Goal: Task Accomplishment & Management: Use online tool/utility

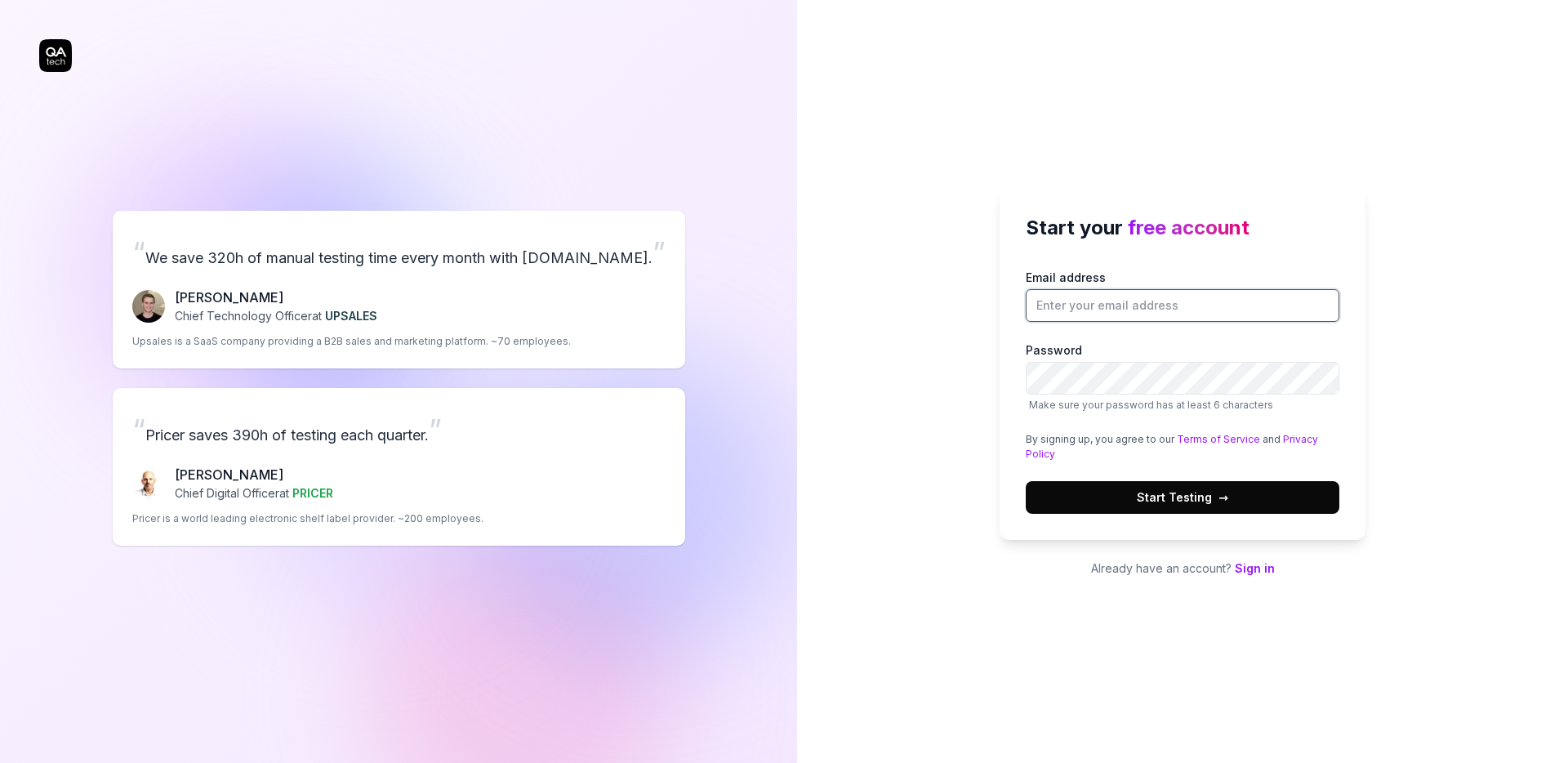
click at [1116, 312] on input "Email address" at bounding box center [1183, 305] width 314 height 32
drag, startPoint x: 197, startPoint y: 430, endPoint x: 207, endPoint y: 430, distance: 10.0
click at [1128, 307] on input "Email address" at bounding box center [1183, 305] width 314 height 32
type input "dan@yulife.com"
click at [0, 762] on com-1password-button at bounding box center [0, 763] width 0 height 0
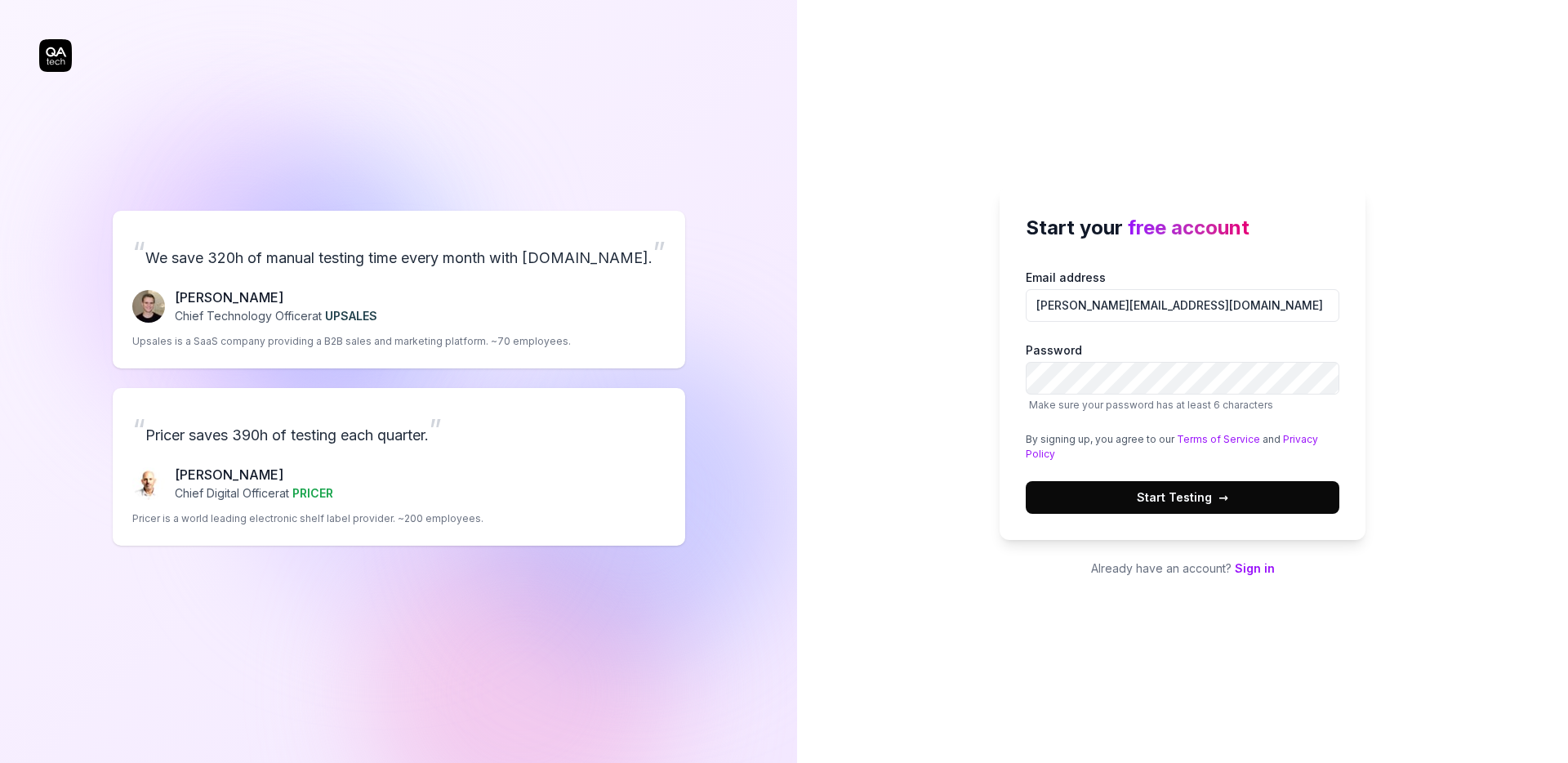
click at [1154, 499] on span "Start Testing →" at bounding box center [1182, 496] width 91 height 17
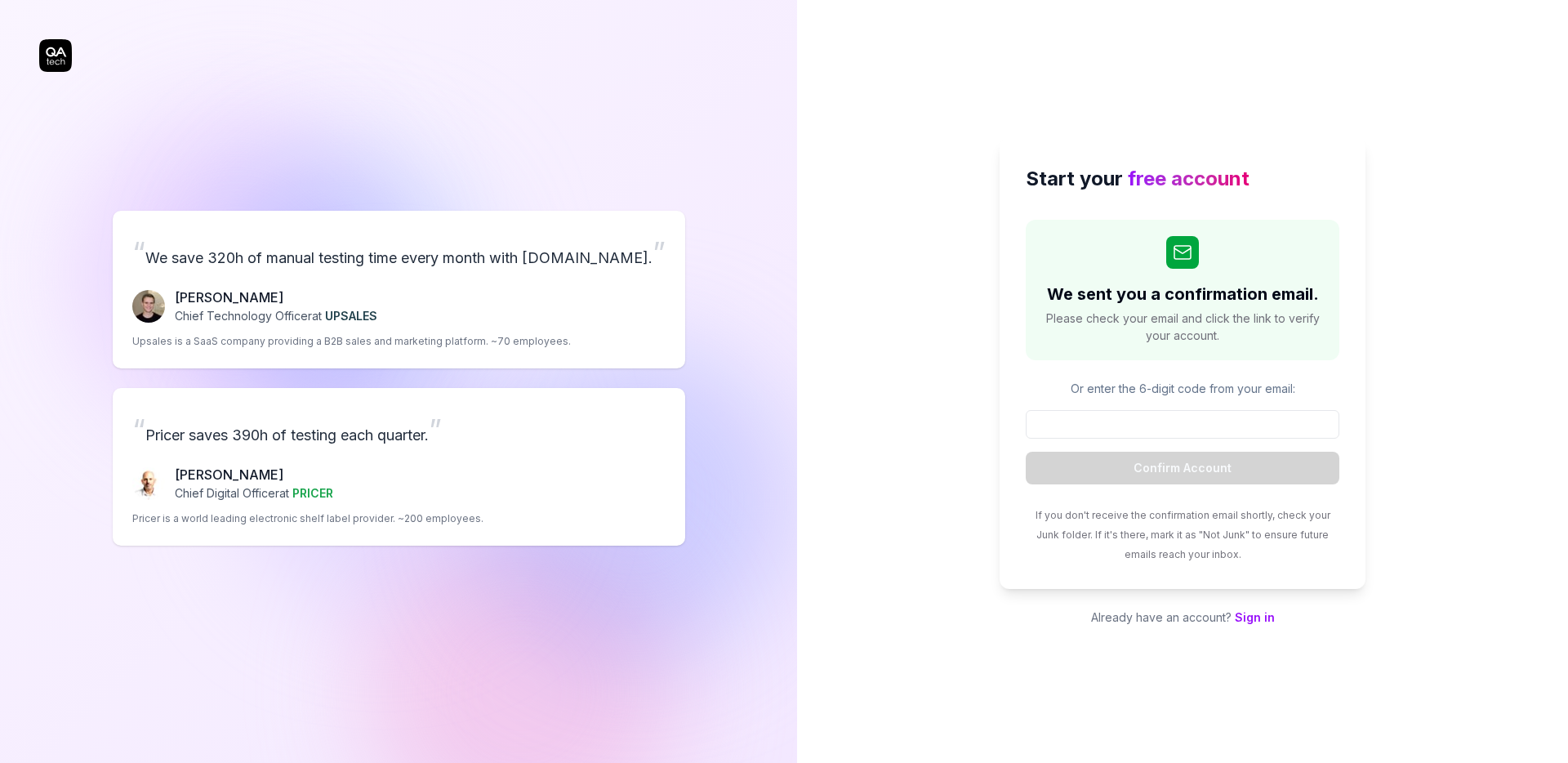
click at [1370, 177] on div "Start your free account We sent you a confirmation email. Please check your ema…" at bounding box center [1182, 381] width 771 height 763
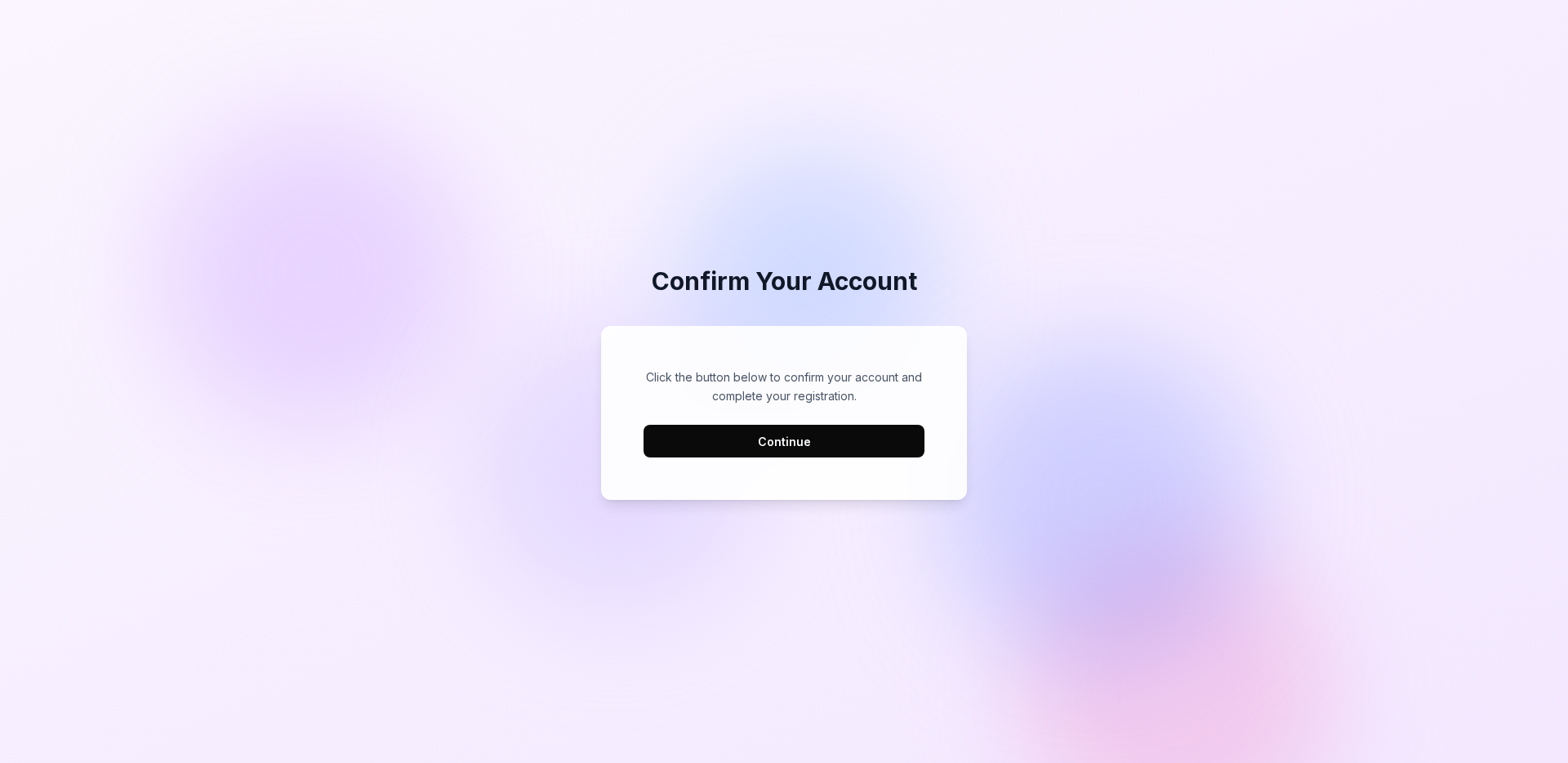
click at [739, 451] on button "Continue" at bounding box center [784, 441] width 281 height 32
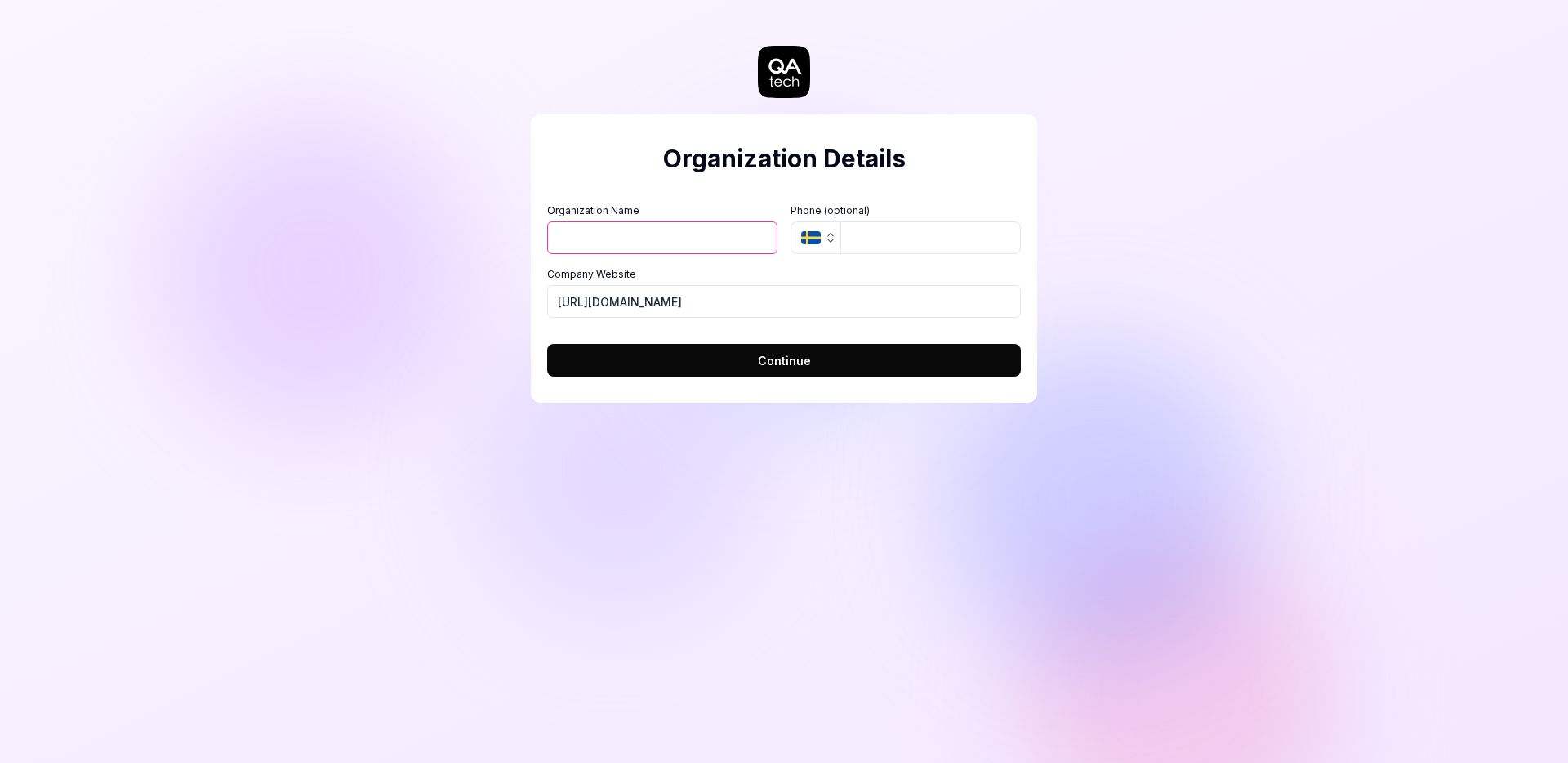
click at [701, 236] on input "Organization Name" at bounding box center [662, 237] width 230 height 32
type input "YuLife Sandbox"
click at [692, 294] on input "https://yulife.com" at bounding box center [784, 301] width 474 height 32
click at [618, 370] on button "Continue" at bounding box center [784, 359] width 474 height 32
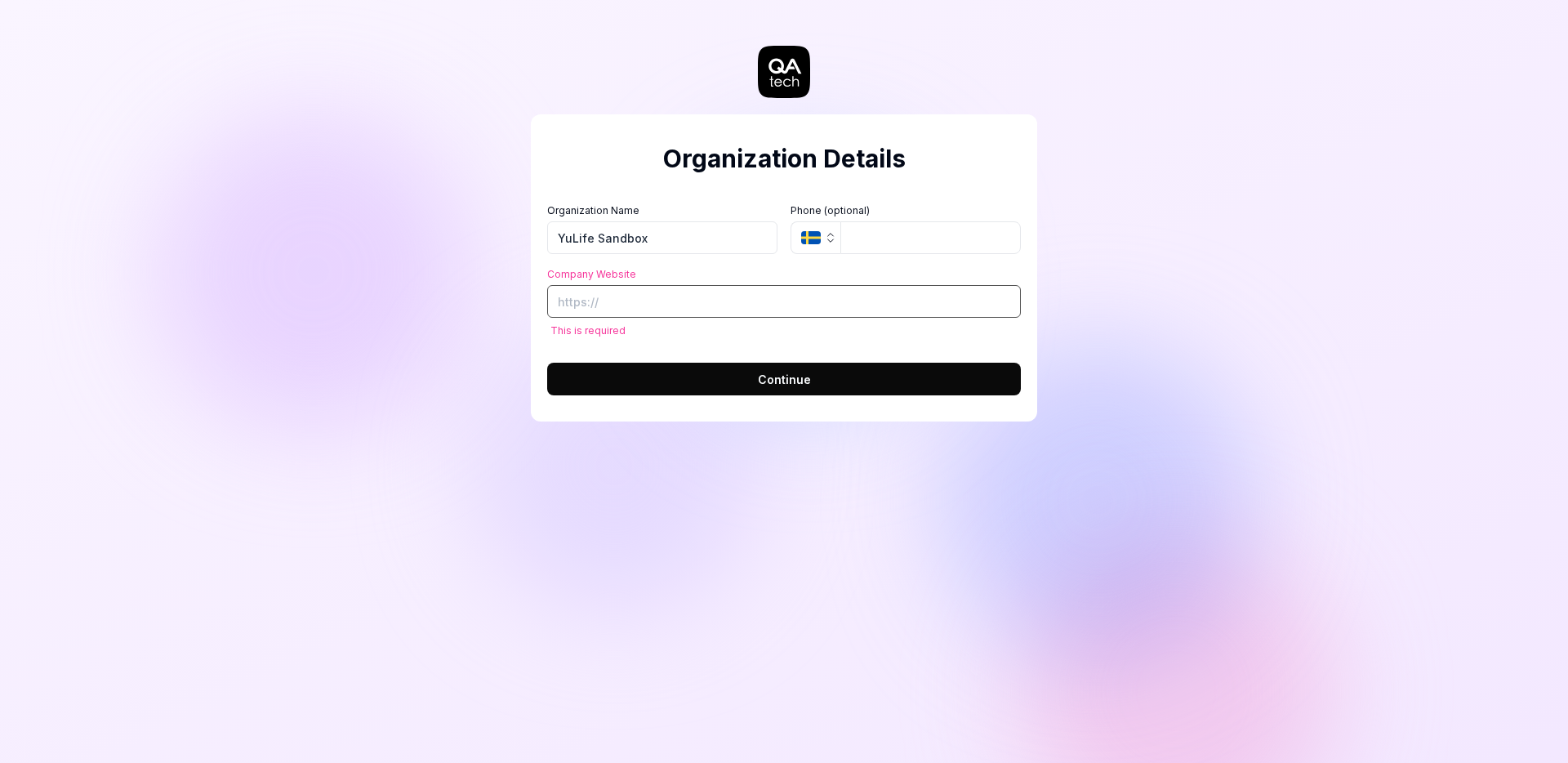
click at [626, 287] on input "Company Website" at bounding box center [784, 301] width 474 height 32
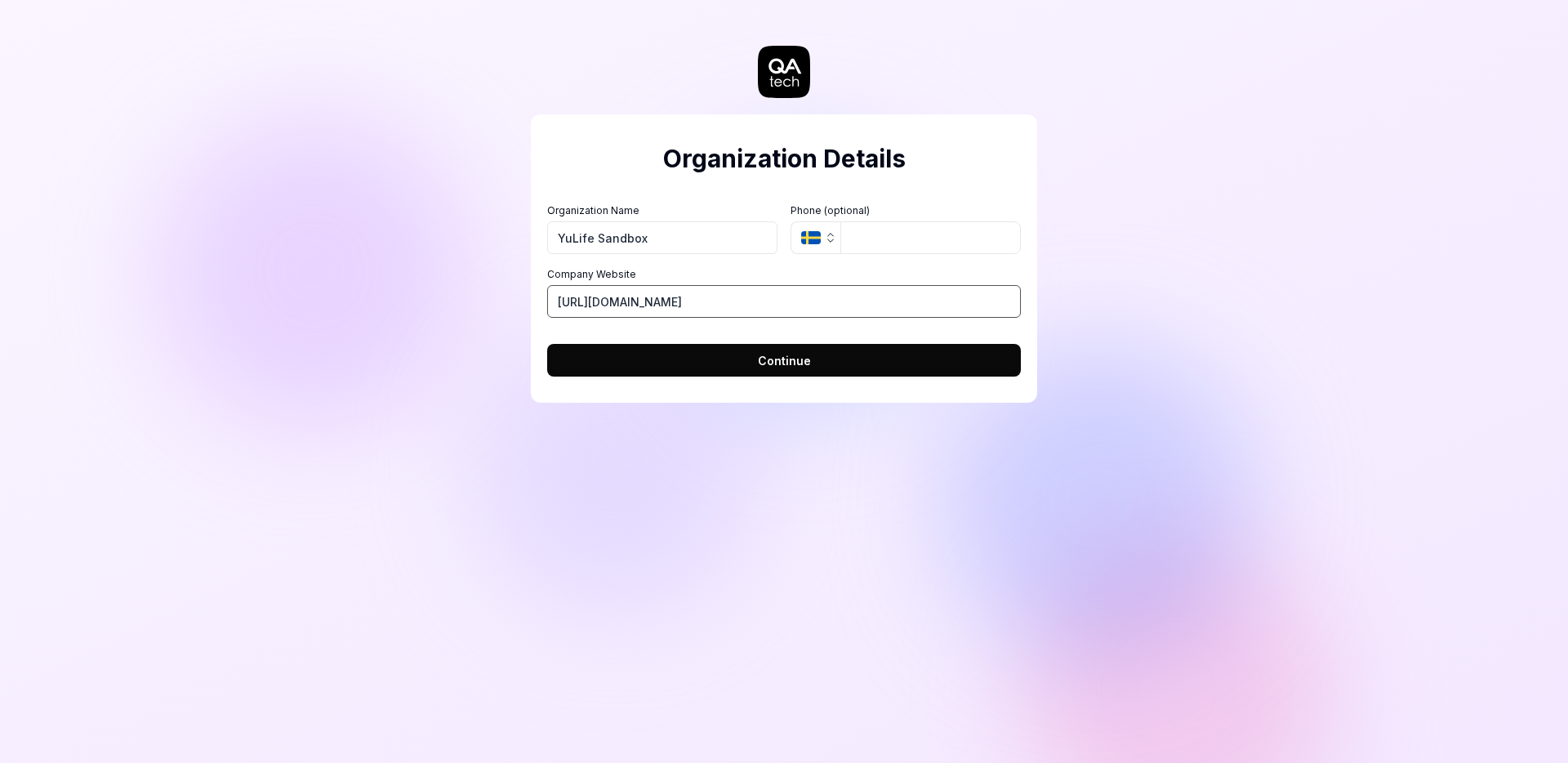
type input "https://yulife.com"
click at [662, 354] on button "Continue" at bounding box center [784, 359] width 474 height 32
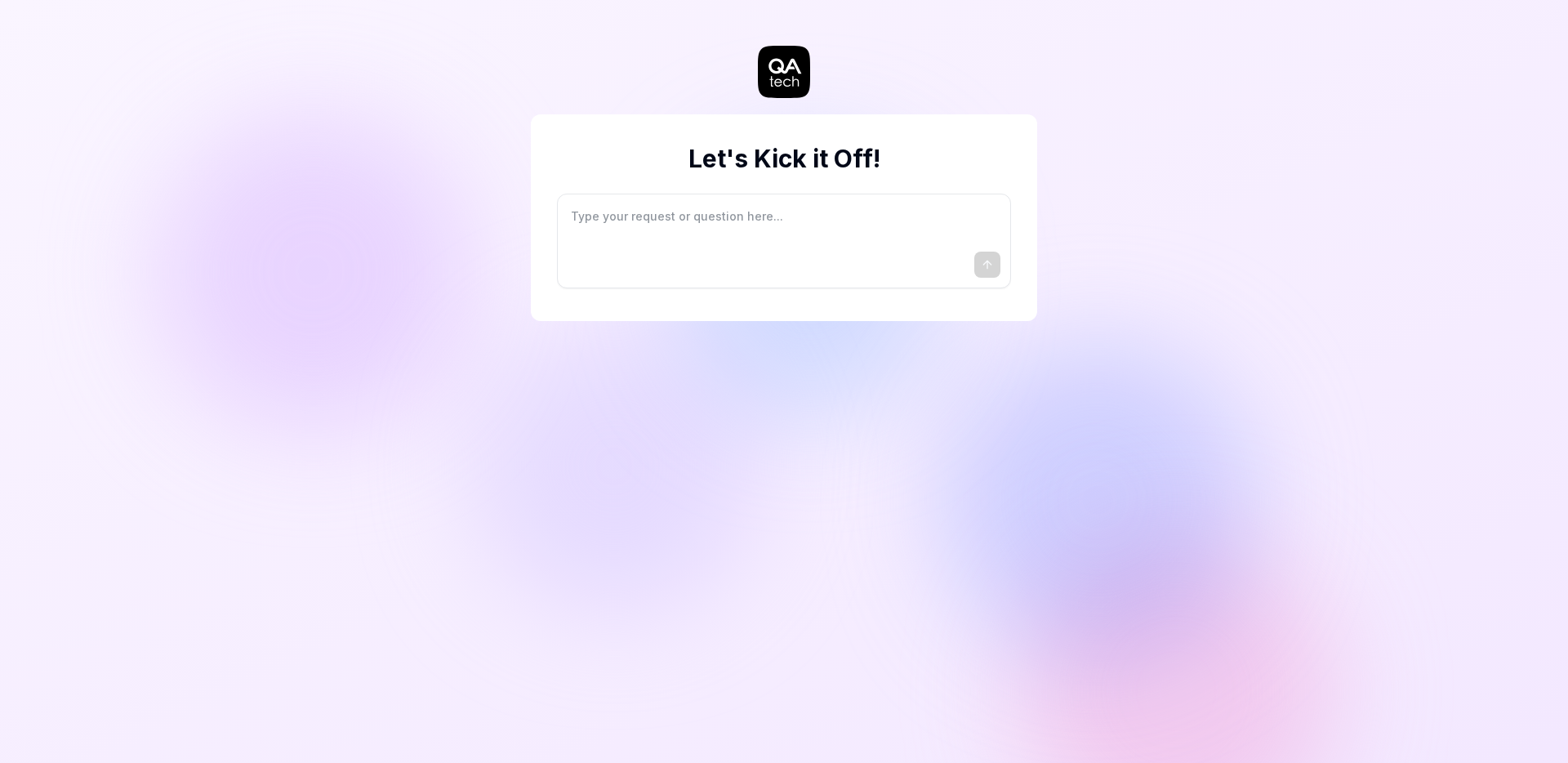
type textarea "*"
type textarea "I"
type textarea "*"
type textarea "I"
type textarea "*"
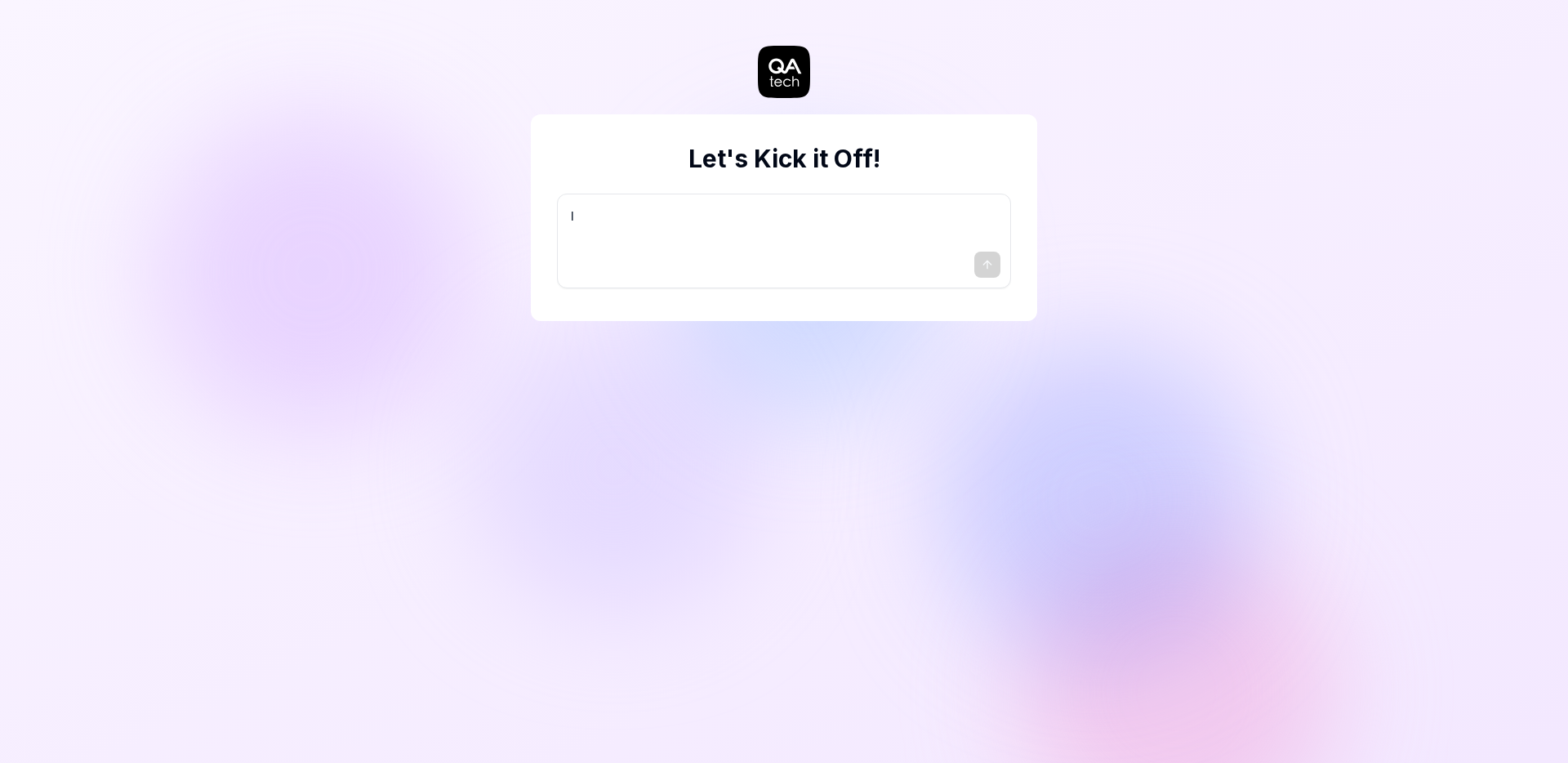
type textarea "I w"
type textarea "*"
type textarea "I wa"
type textarea "*"
type textarea "I wan"
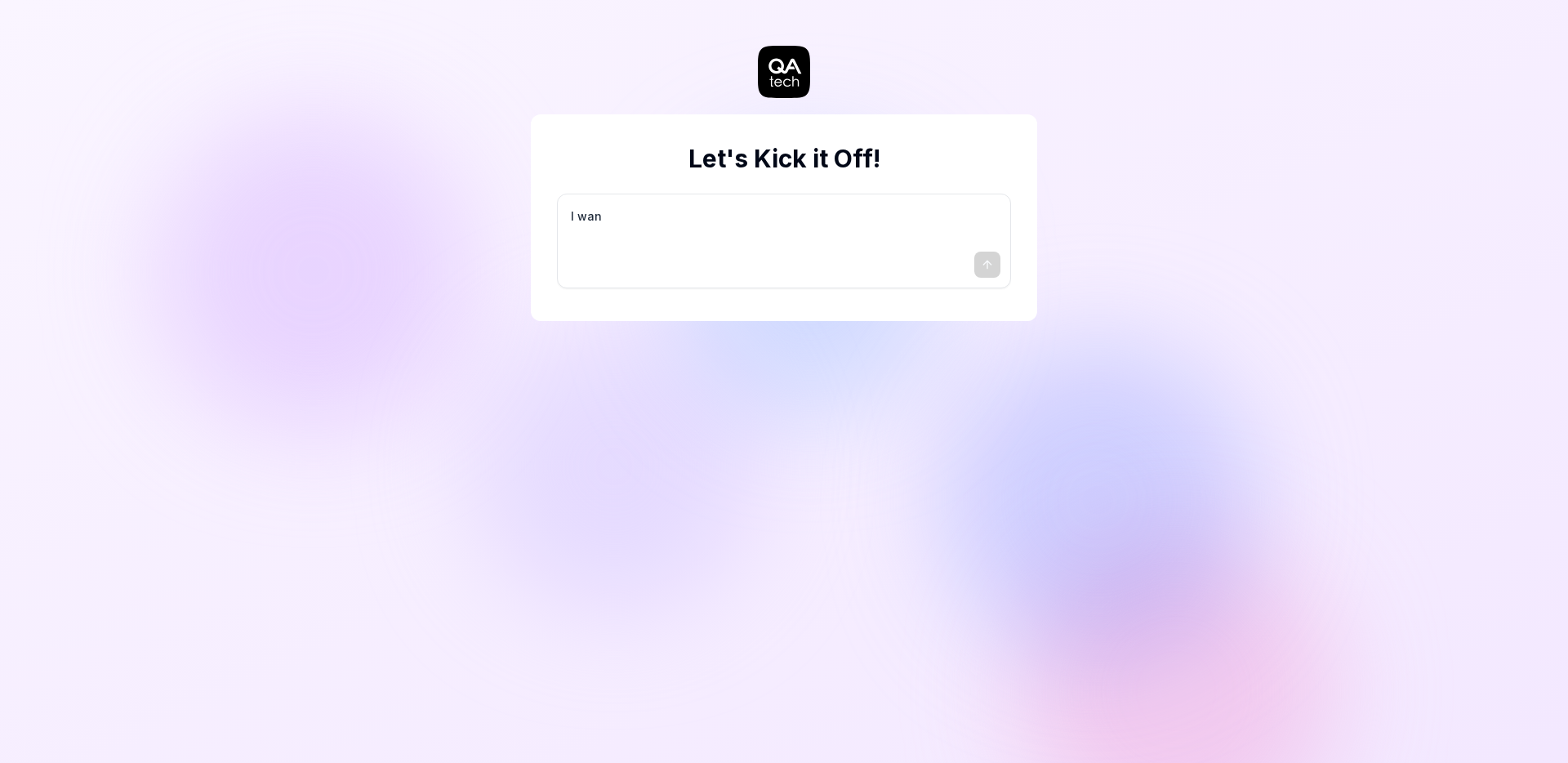
type textarea "*"
type textarea "I want"
type textarea "*"
type textarea "I want"
type textarea "*"
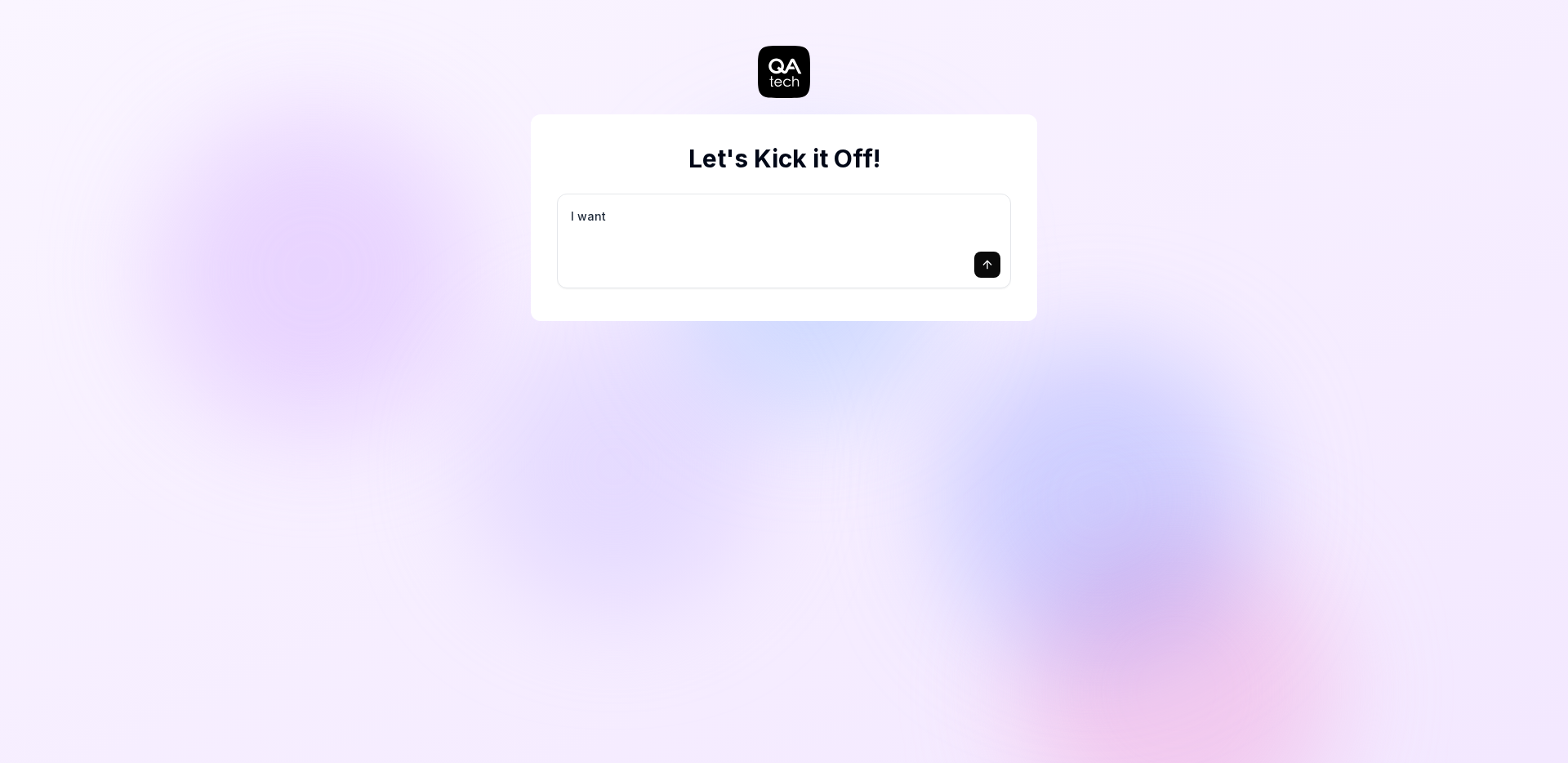
type textarea "I want a"
type textarea "*"
type textarea "I want a"
type textarea "*"
type textarea "I want a g"
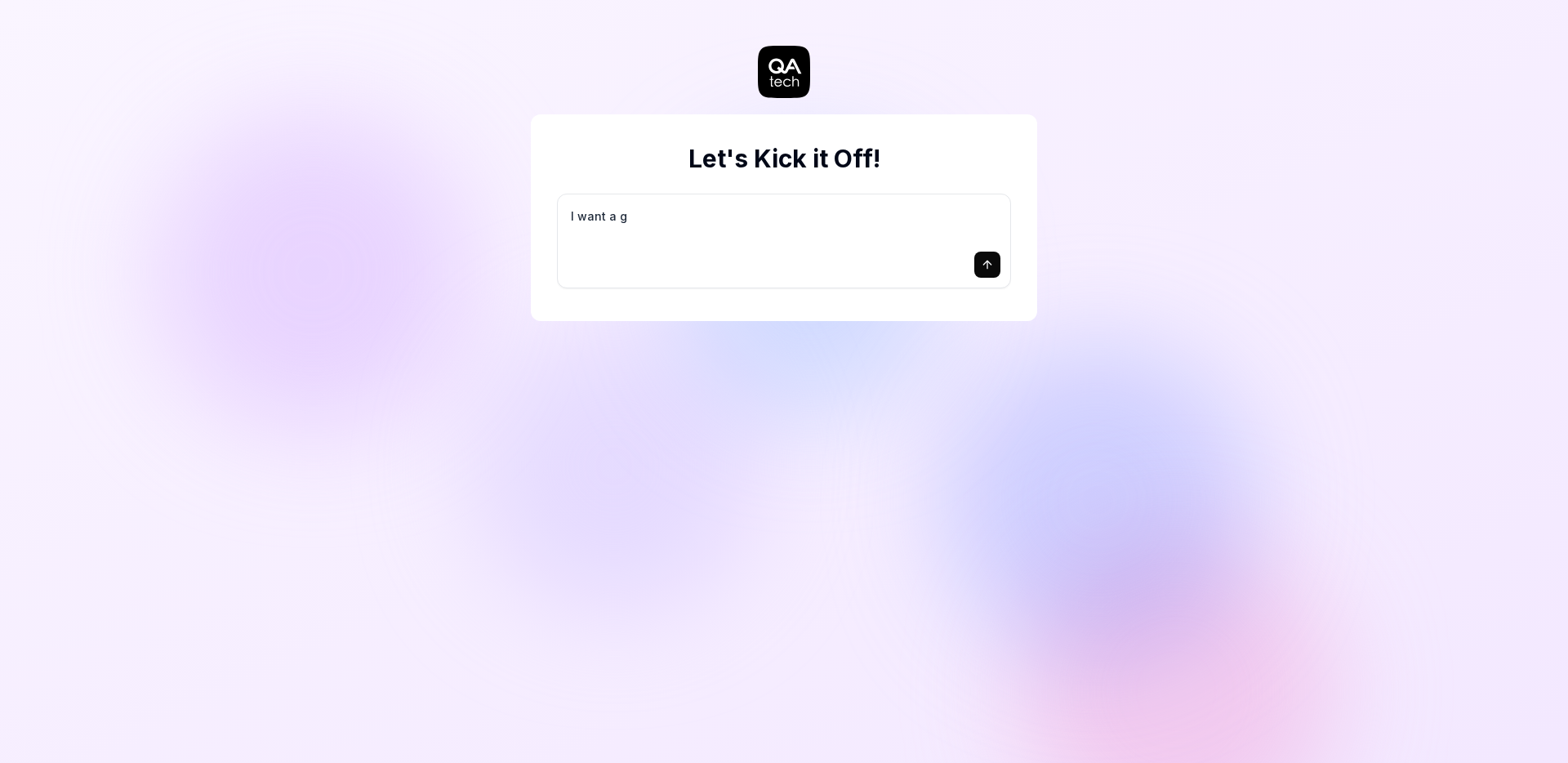
type textarea "*"
type textarea "I want a go"
type textarea "*"
type textarea "I want a goo"
type textarea "*"
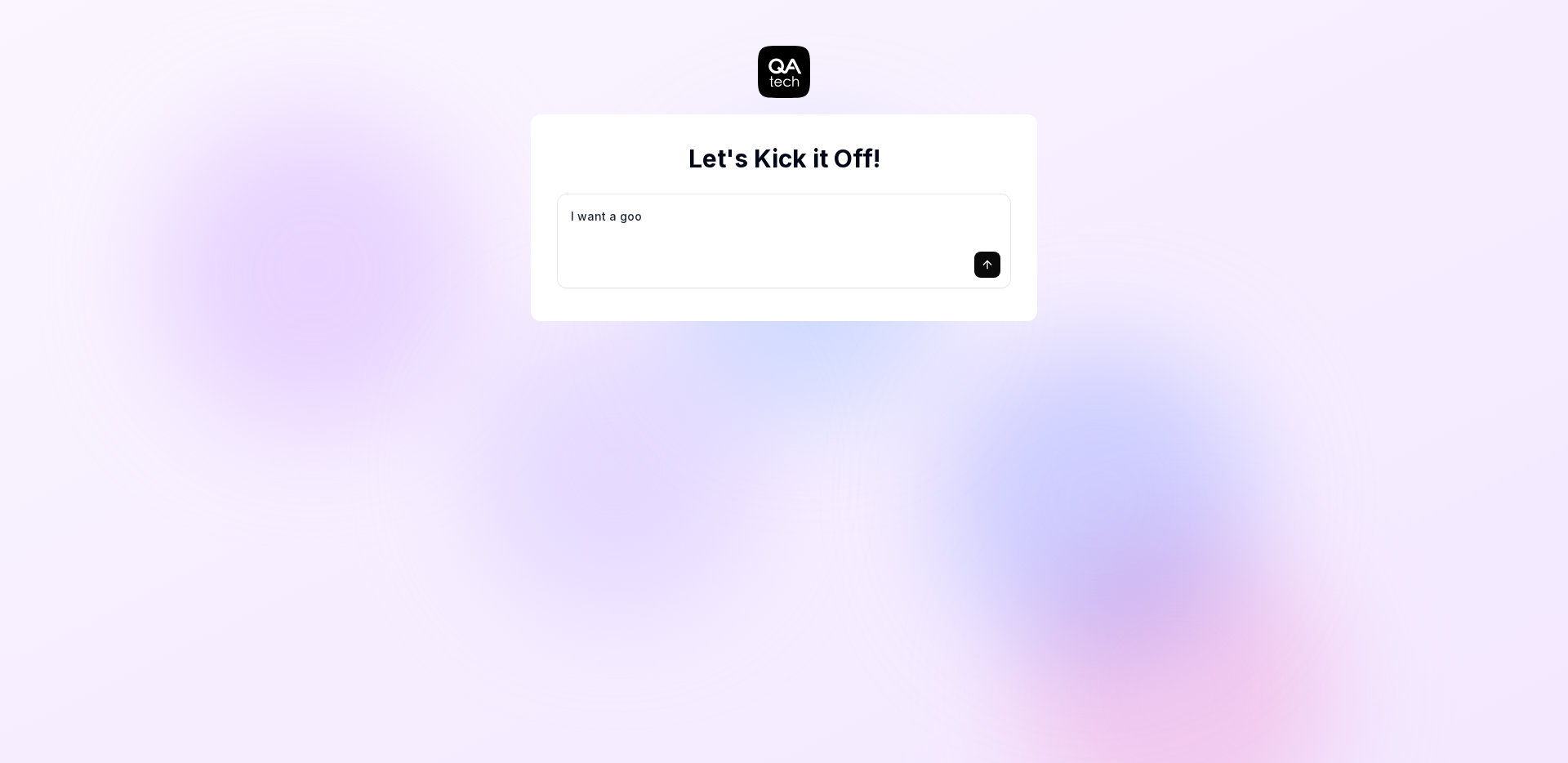
type textarea "I want a good"
type textarea "*"
type textarea "I want a good"
type textarea "*"
type textarea "I want a good t"
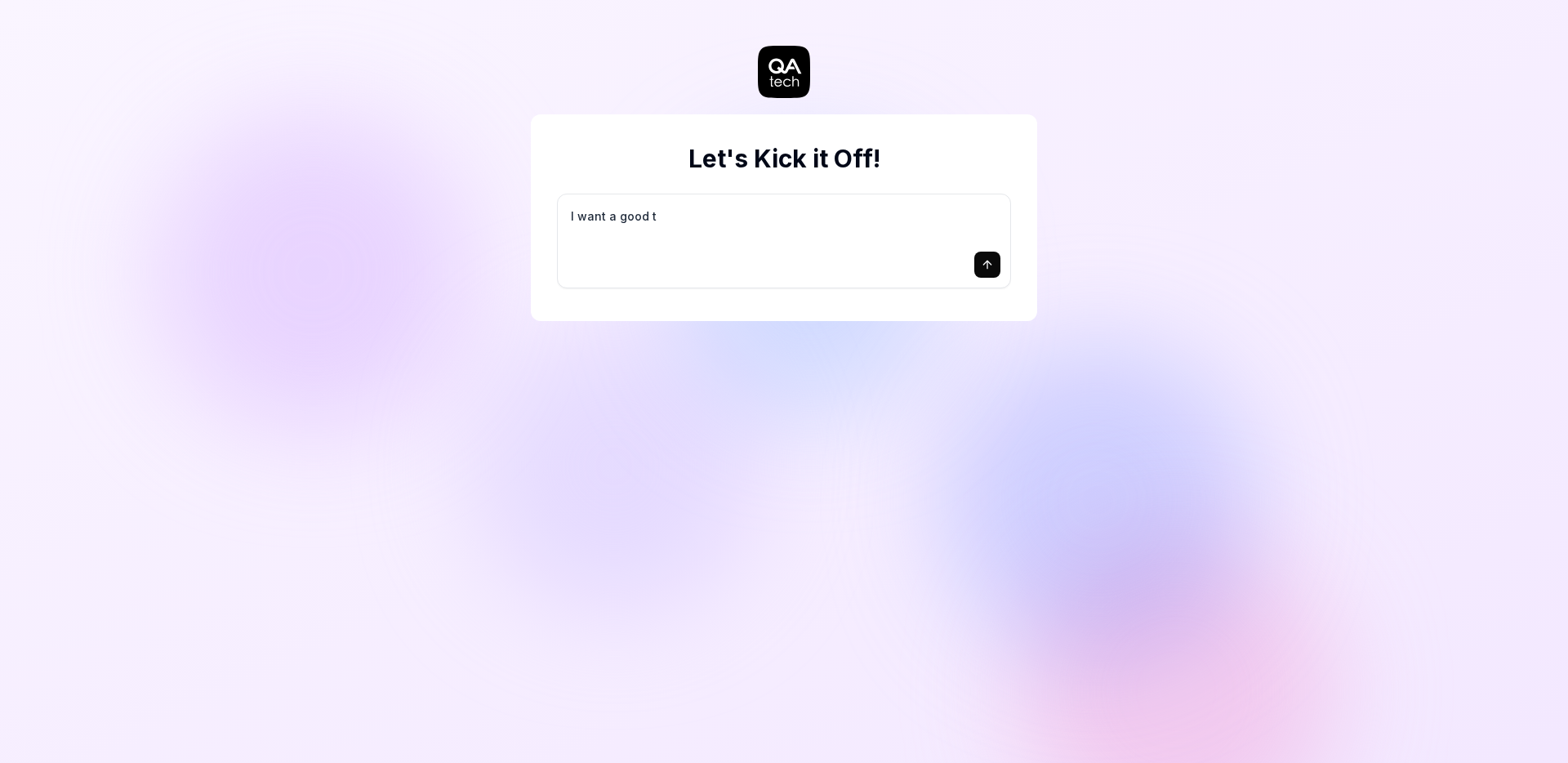
type textarea "*"
type textarea "I want a good te"
type textarea "*"
type textarea "I want a good tes"
type textarea "*"
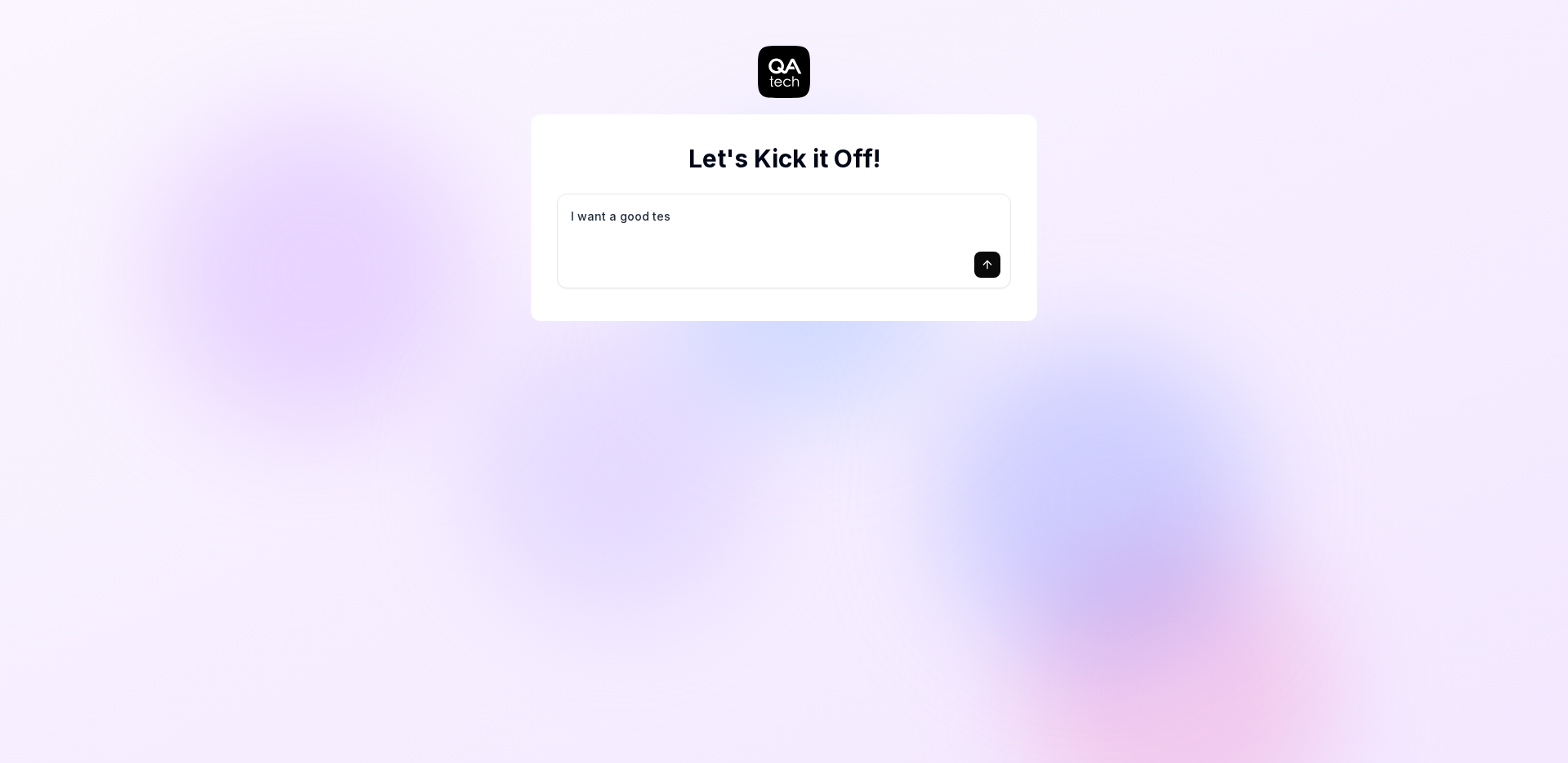
type textarea "I want a good test"
type textarea "*"
type textarea "I want a good test"
type textarea "*"
type textarea "I want a good test s"
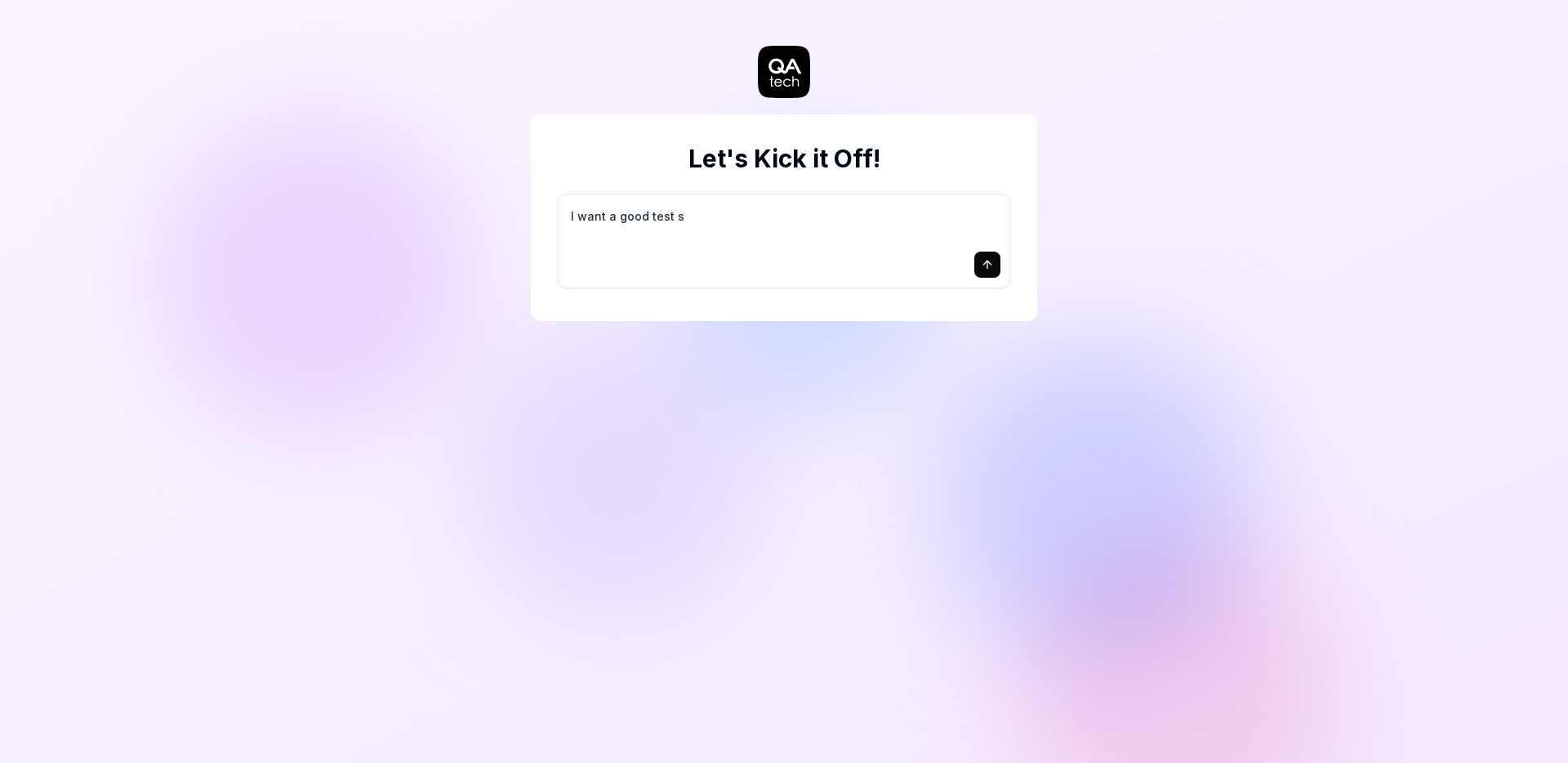
type textarea "*"
type textarea "I want a good test se"
type textarea "*"
type textarea "I want a good test set"
type textarea "*"
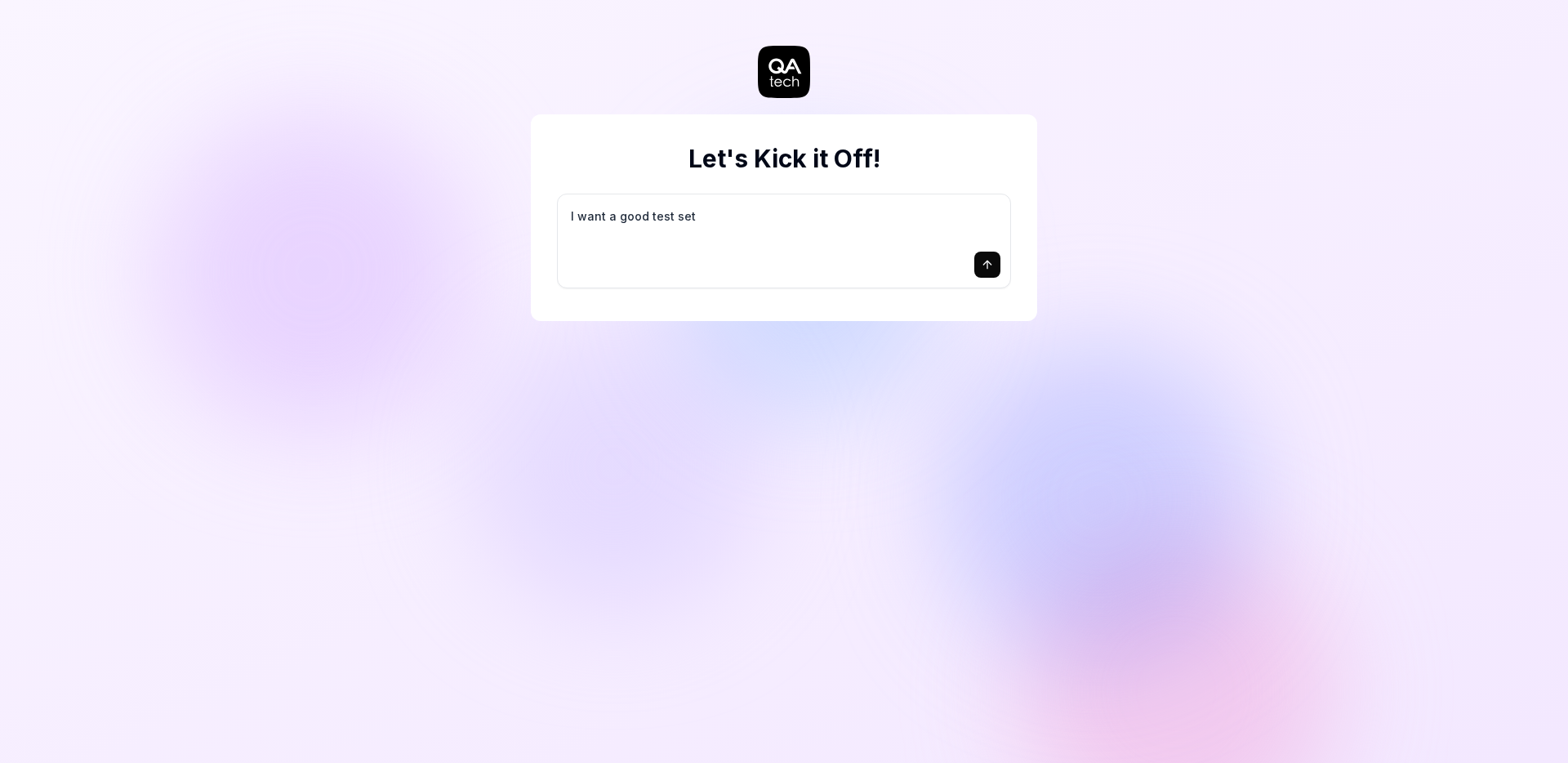
type textarea "I want a good test setu"
type textarea "*"
type textarea "I want a good test setup"
type textarea "*"
type textarea "I want a good test setup"
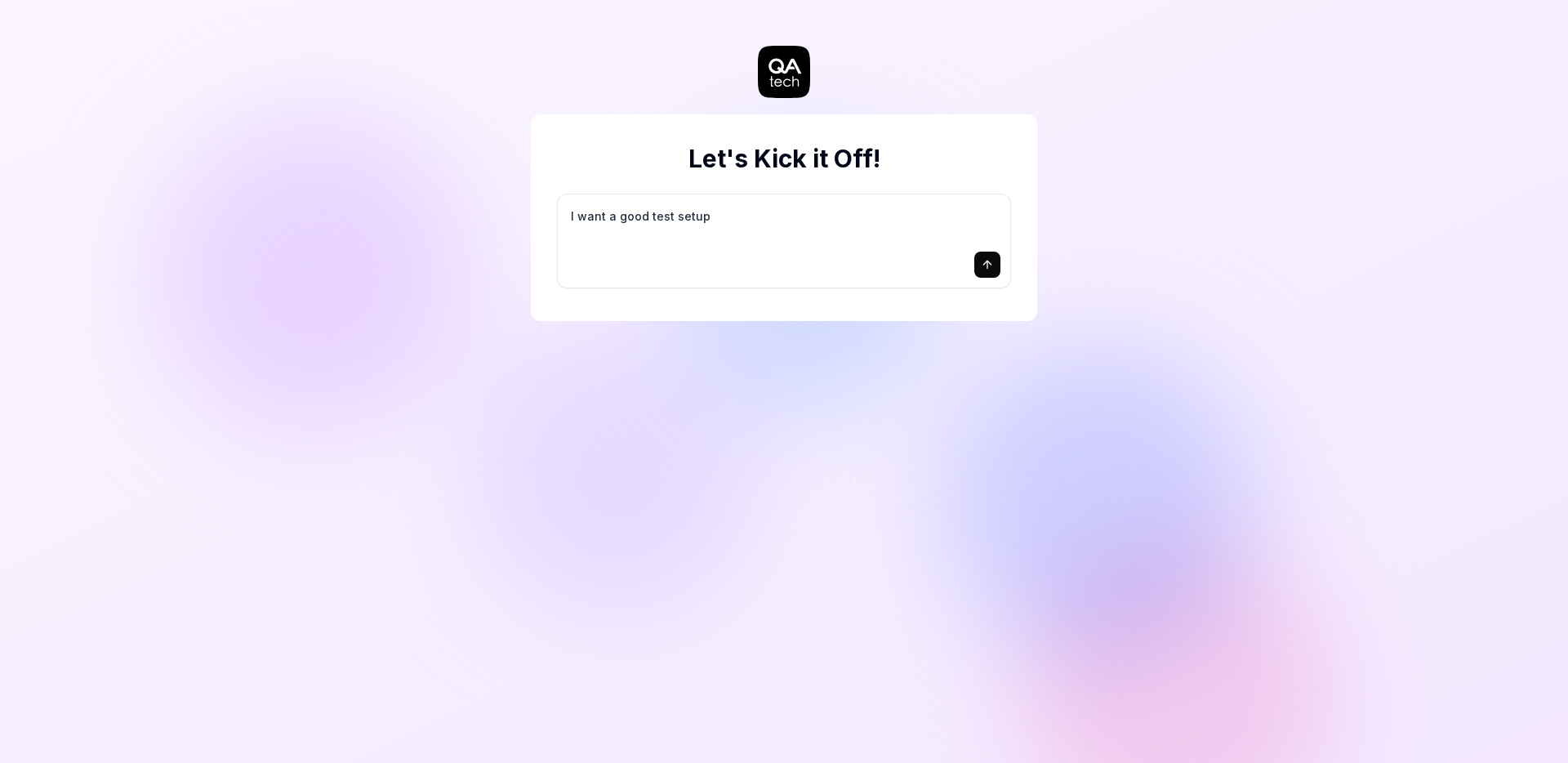
type textarea "*"
type textarea "I want a good test setup f"
type textarea "*"
type textarea "I want a good test setup fo"
type textarea "*"
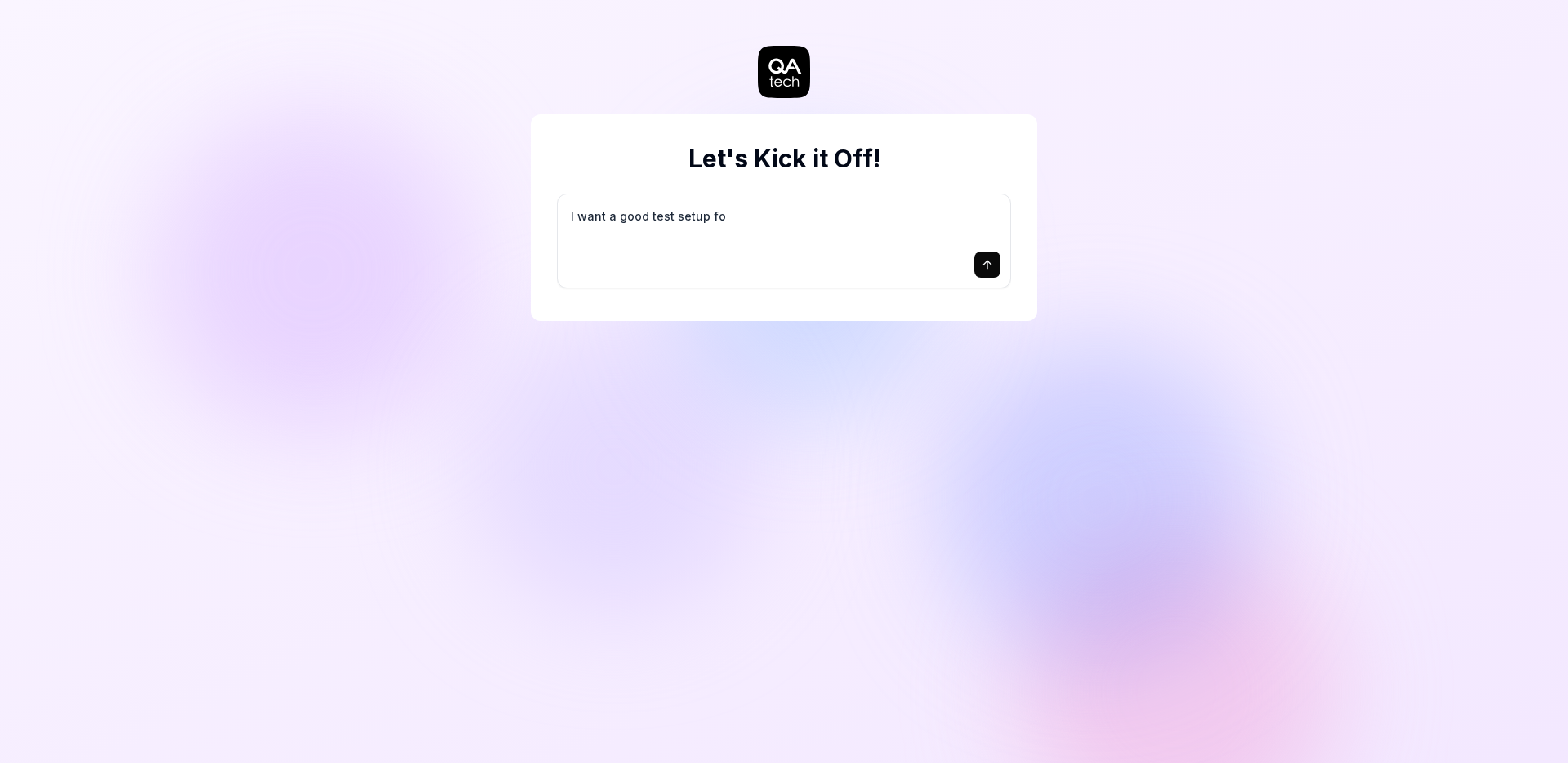
type textarea "I want a good test setup for"
type textarea "*"
type textarea "I want a good test setup for"
type textarea "*"
type textarea "I want a good test setup for m"
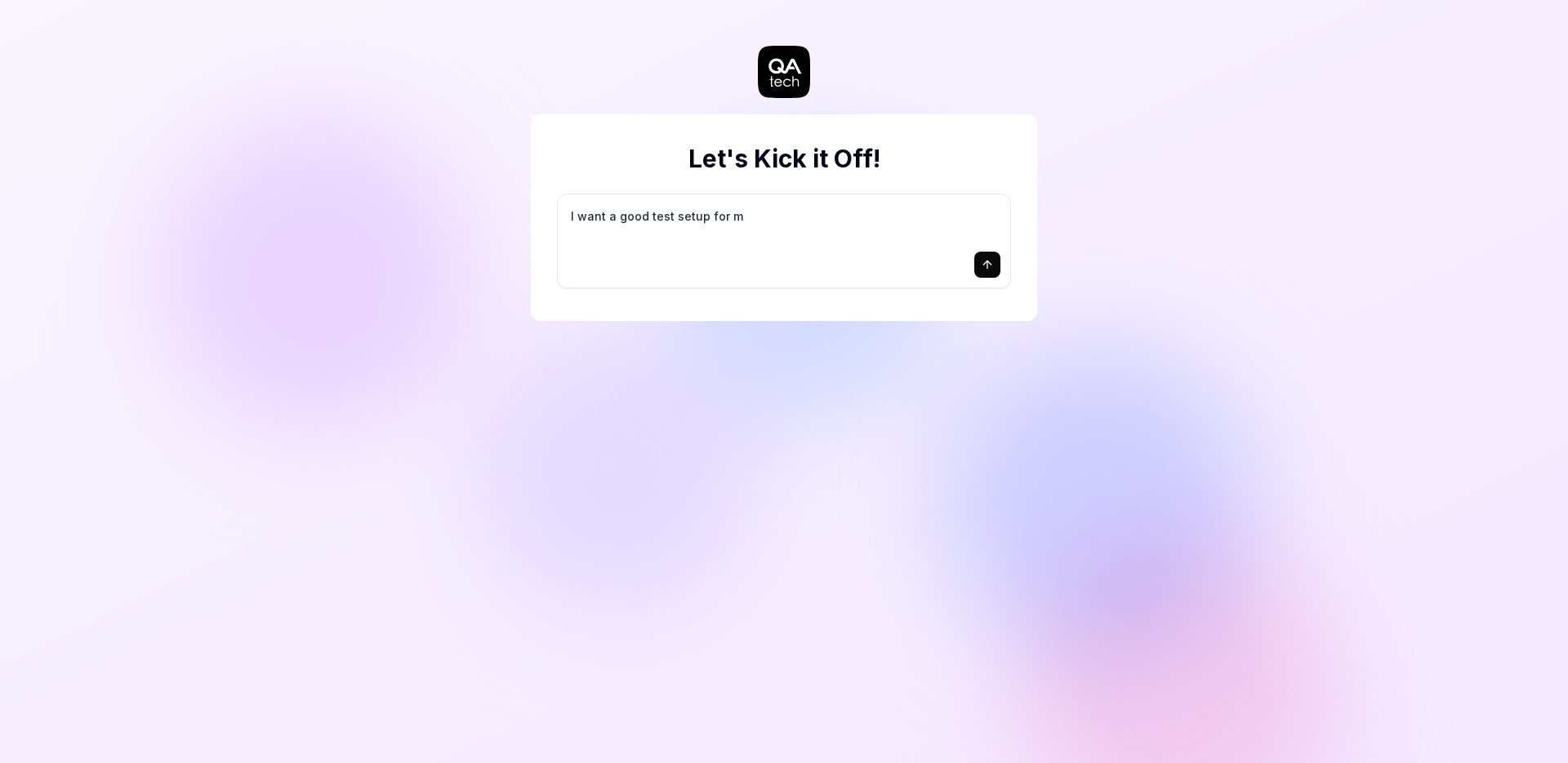
type textarea "*"
type textarea "I want a good test setup for my"
type textarea "*"
type textarea "I want a good test setup for my"
type textarea "*"
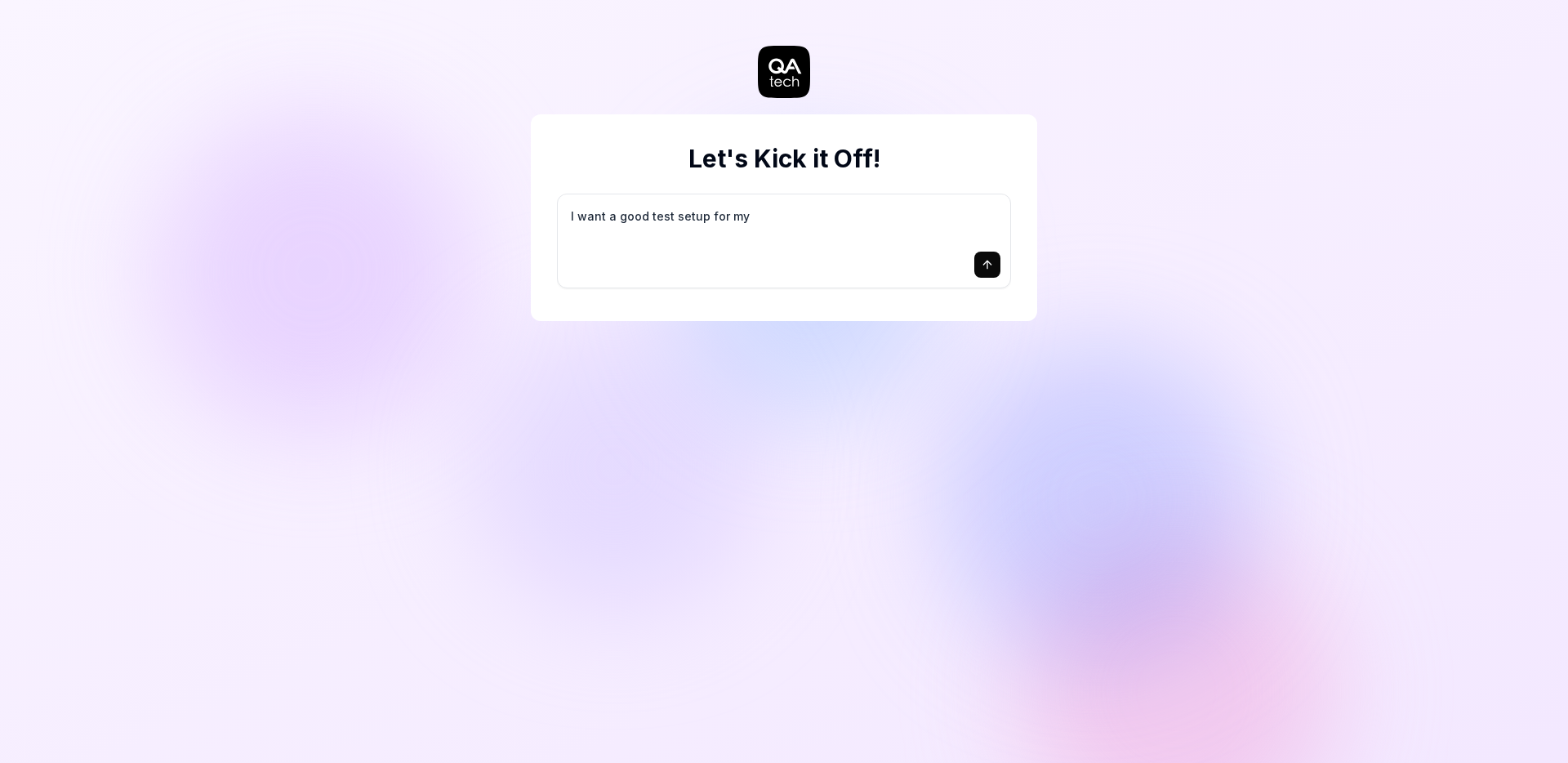
type textarea "I want a good test setup for my s"
type textarea "*"
type textarea "I want a good test setup for my si"
type textarea "*"
type textarea "I want a good test setup for my sit"
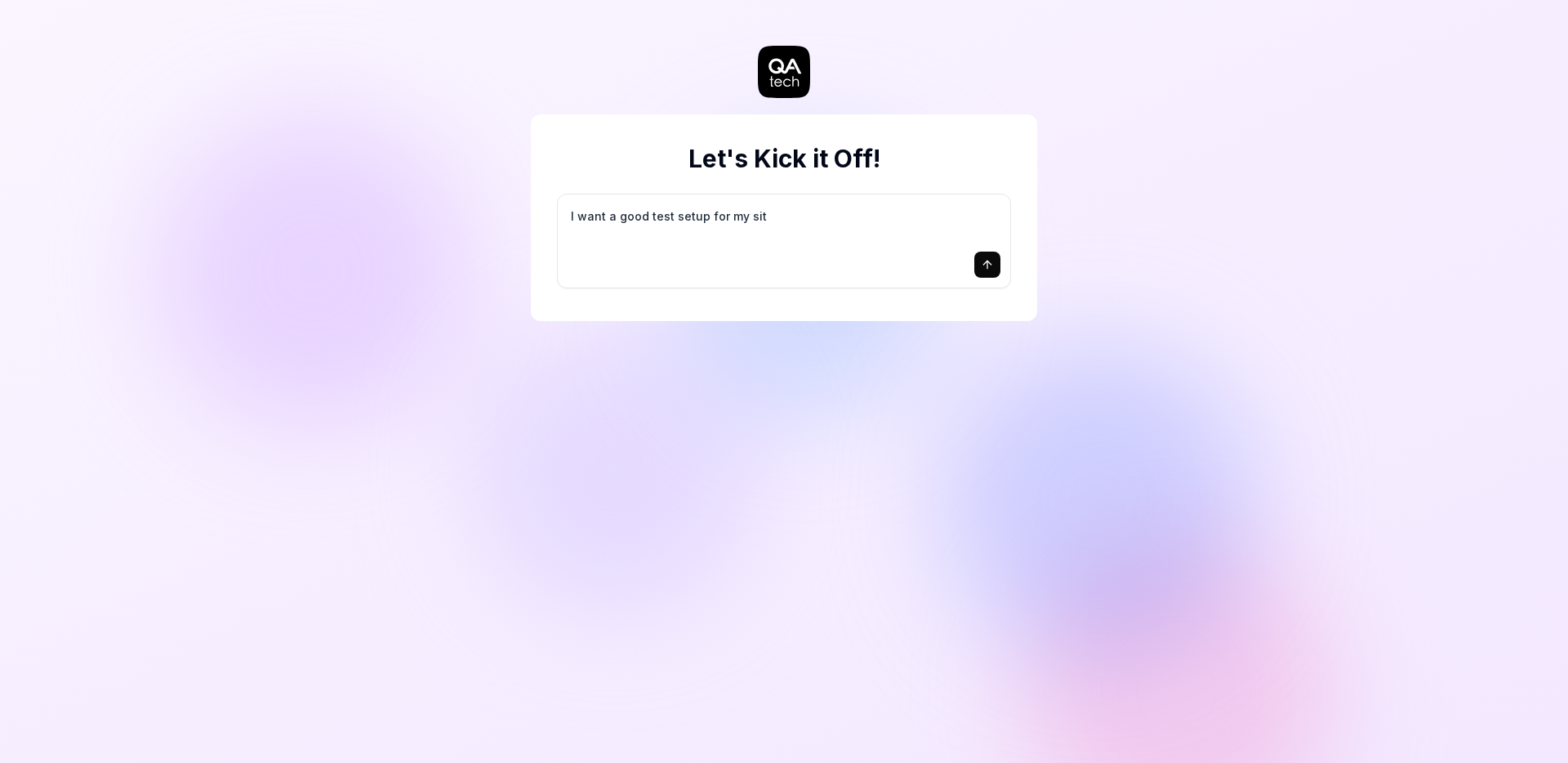
type textarea "*"
type textarea "I want a good test setup for my site"
type textarea "*"
type textarea "I want a good test setup for my site"
type textarea "*"
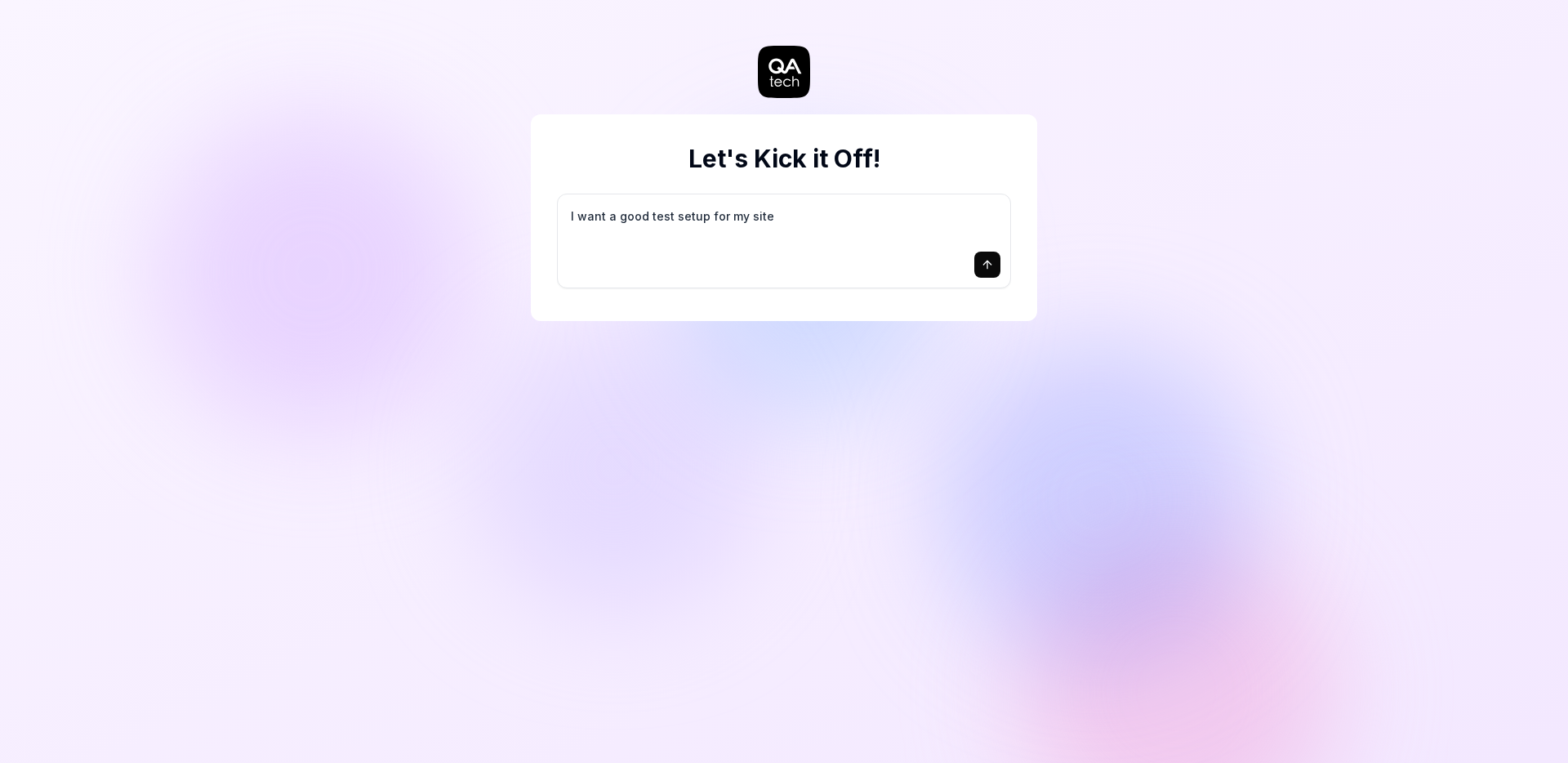
type textarea "I want a good test setup for my site -"
type textarea "*"
type textarea "I want a good test setup for my site -"
type textarea "*"
type textarea "I want a good test setup for my site - h"
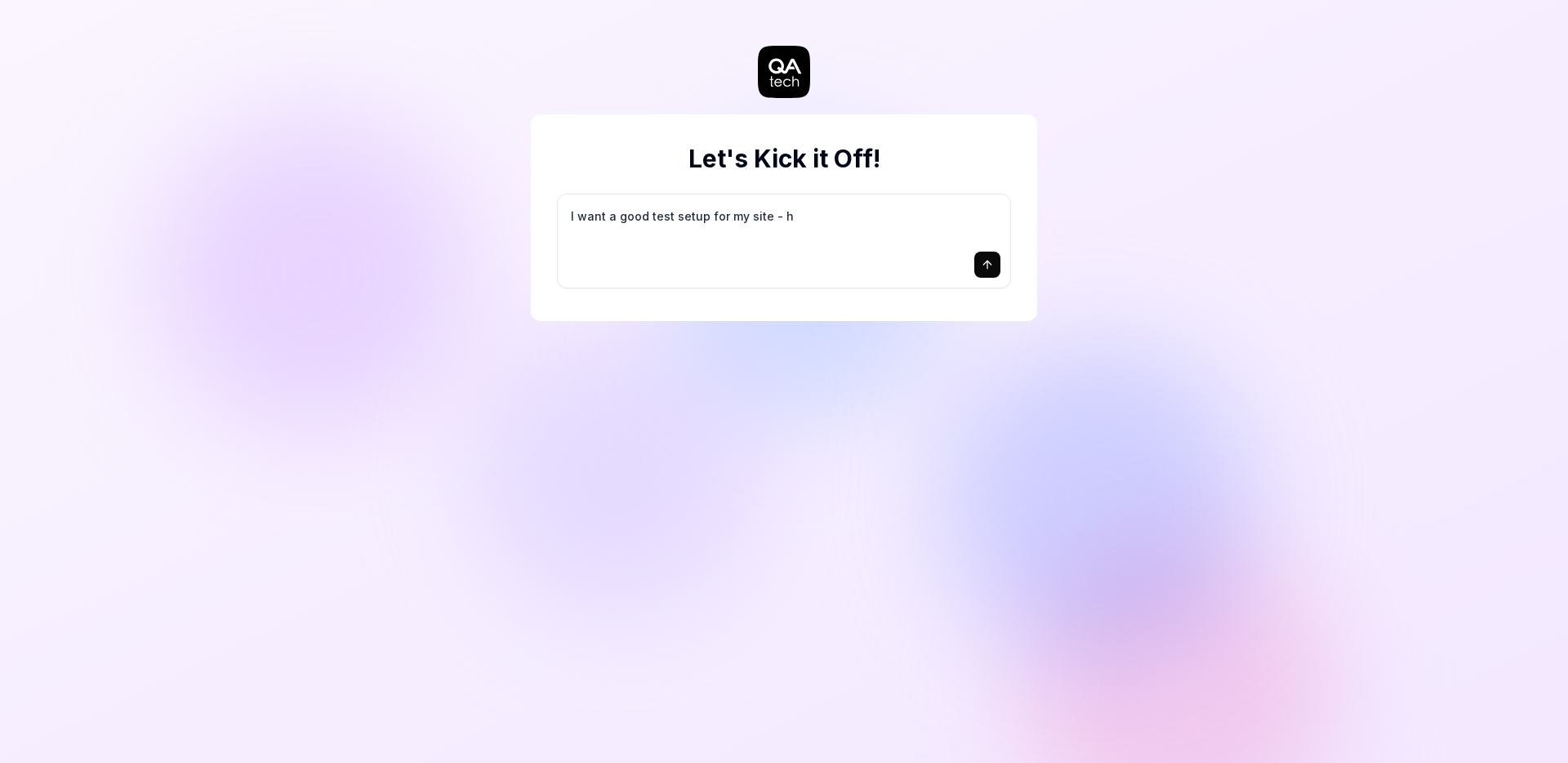
type textarea "*"
type textarea "I want a good test setup for my site - he"
type textarea "*"
type textarea "I want a good test setup for my site - hel"
type textarea "*"
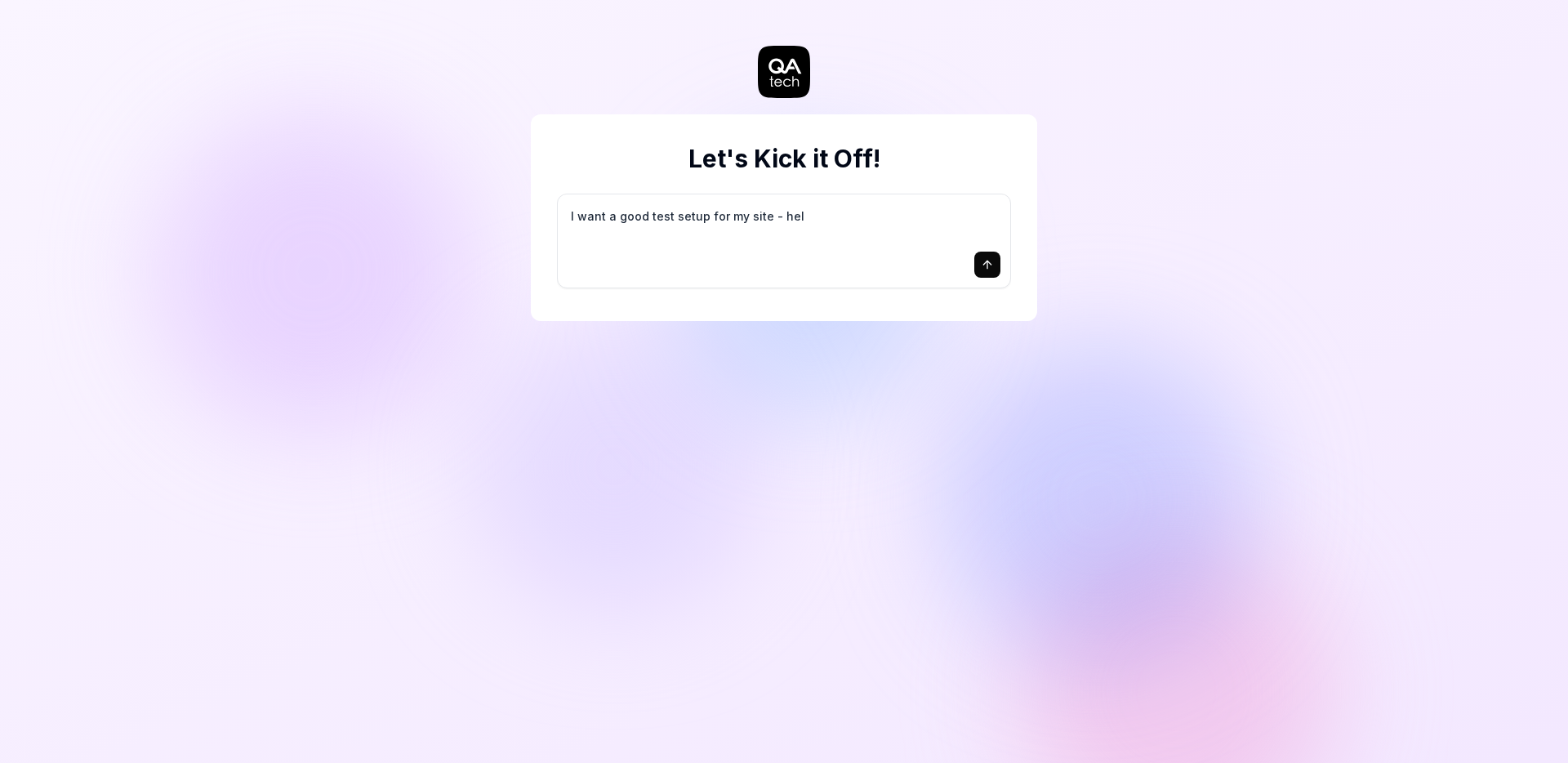
type textarea "I want a good test setup for my site - help"
type textarea "*"
type textarea "I want a good test setup for my site - help"
type textarea "*"
type textarea "I want a good test setup for my site - help m"
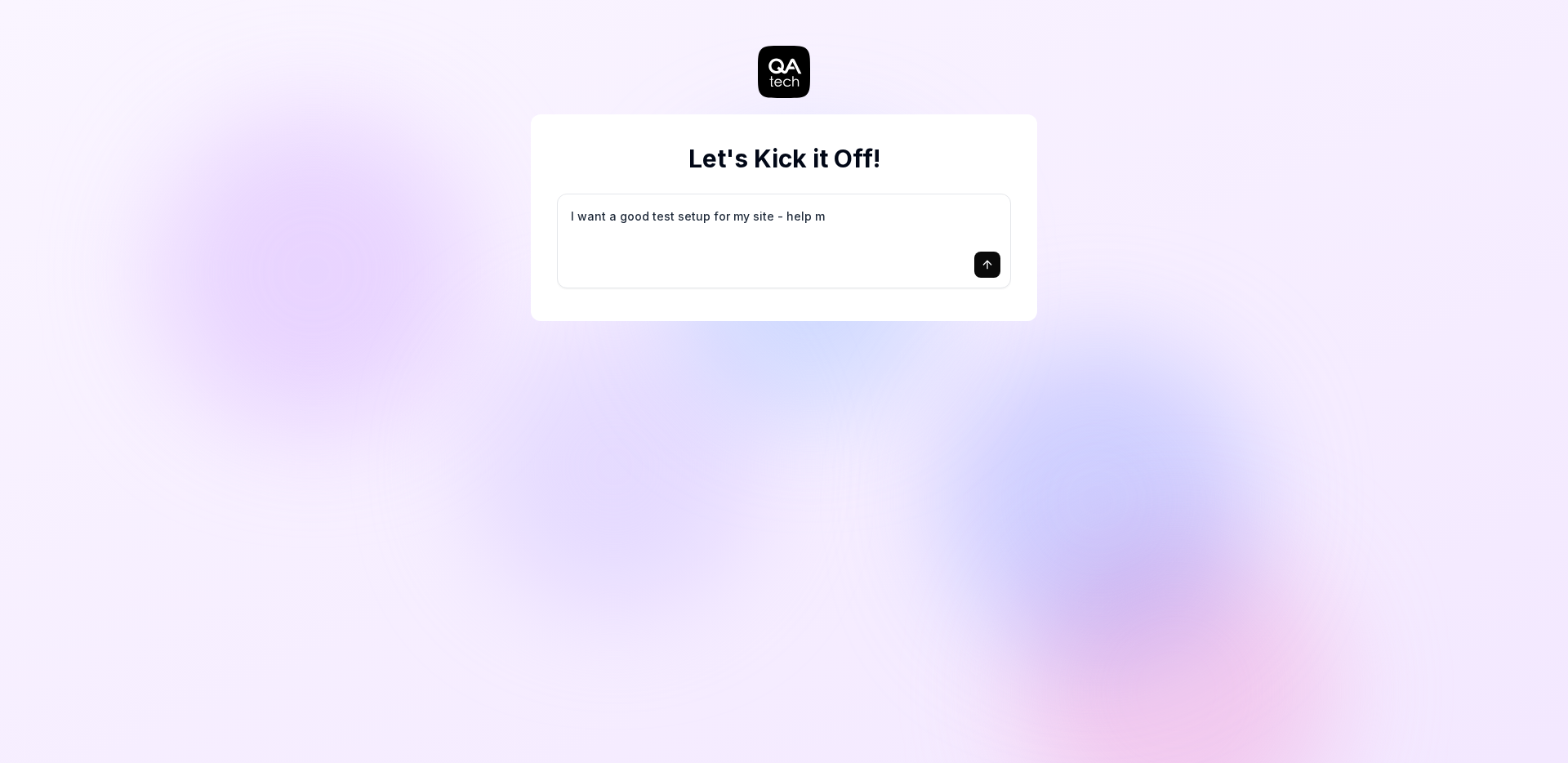
type textarea "*"
type textarea "I want a good test setup for my site - help me"
type textarea "*"
type textarea "I want a good test setup for my site - help me"
type textarea "*"
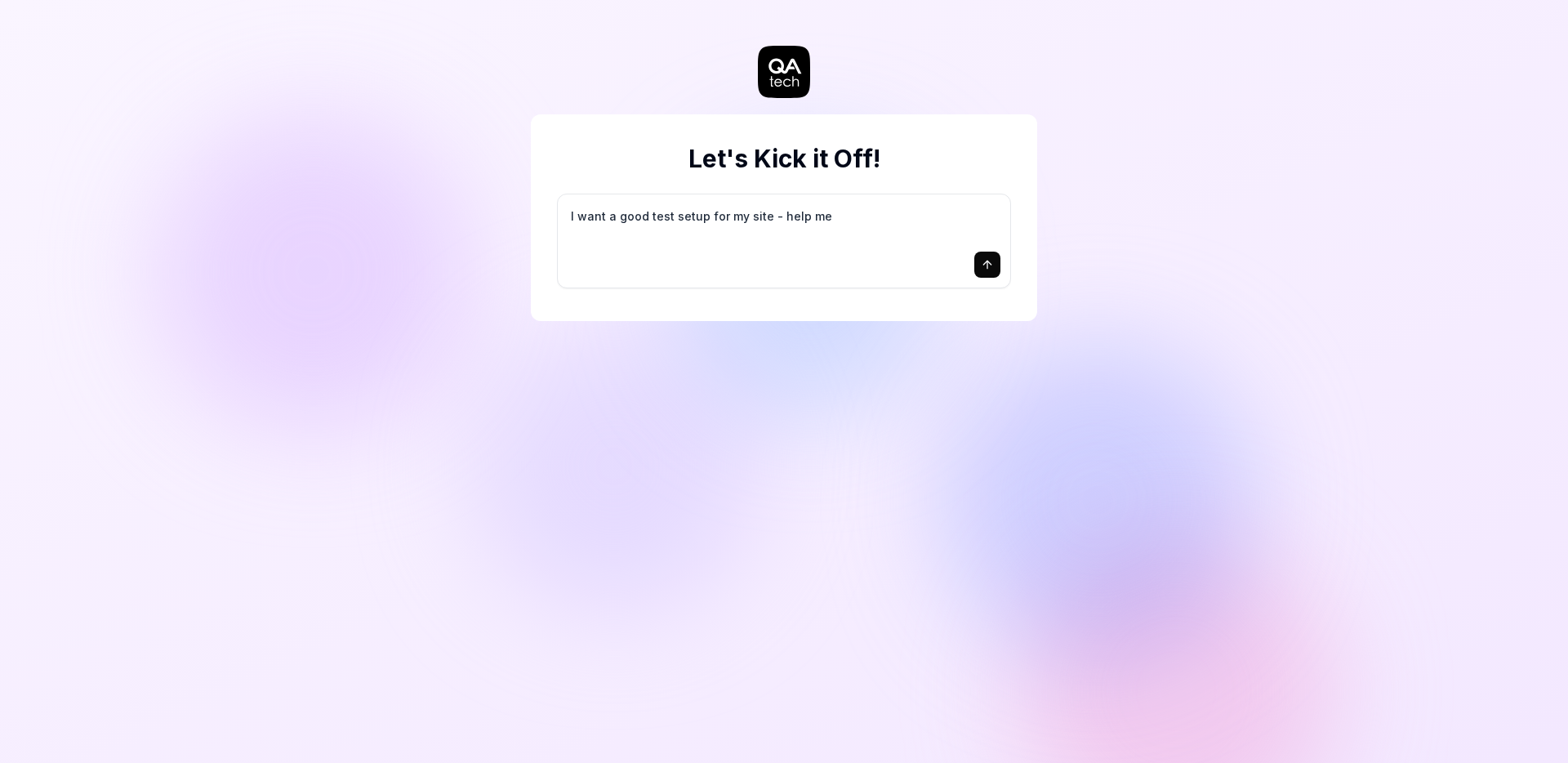
type textarea "I want a good test setup for my site - help me c"
type textarea "*"
type textarea "I want a good test setup for my site - help me cr"
type textarea "*"
type textarea "I want a good test setup for my site - help me cre"
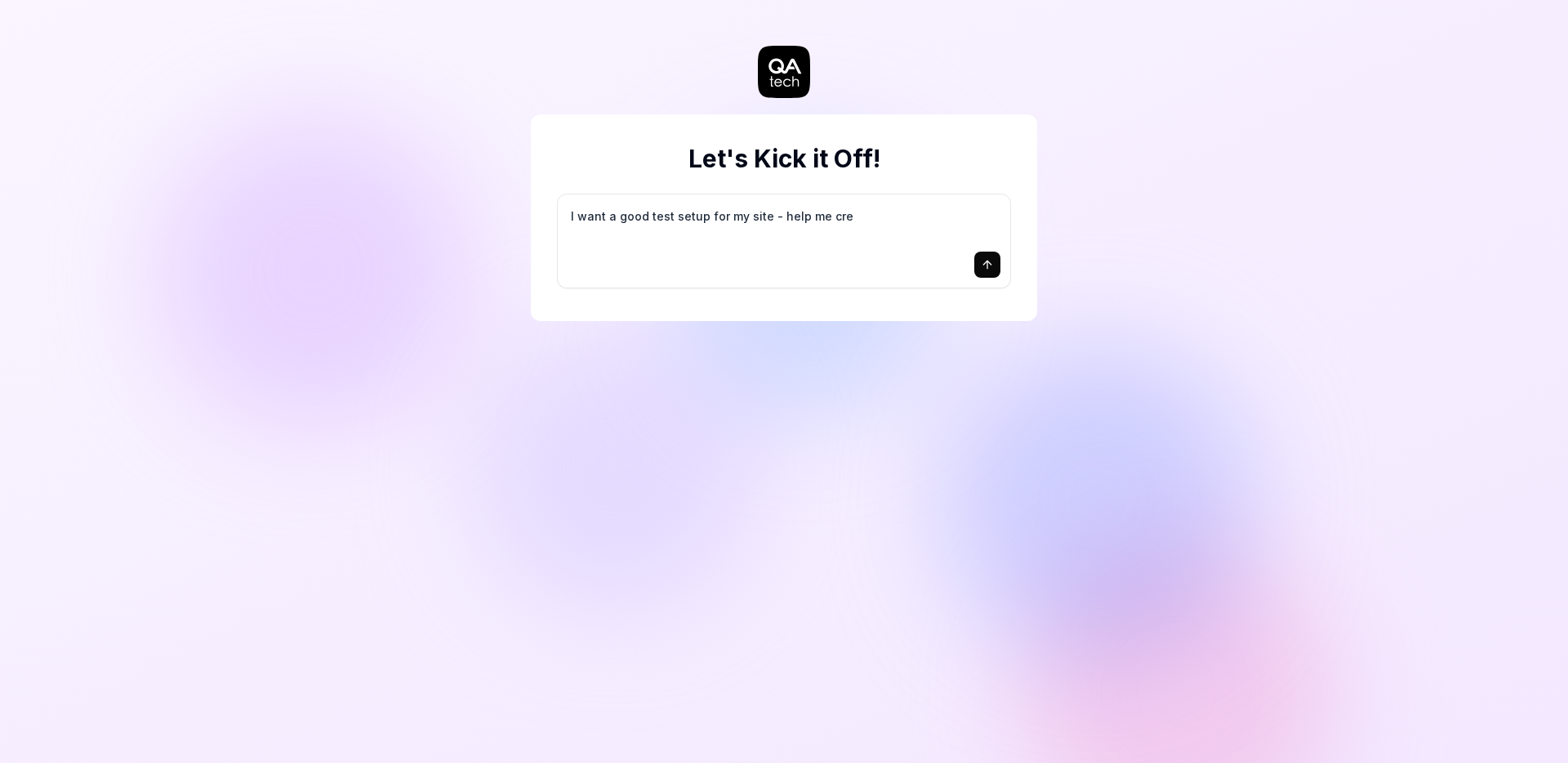
type textarea "*"
type textarea "I want a good test setup for my site - help me crea"
type textarea "*"
type textarea "I want a good test setup for my site - help me creat"
type textarea "*"
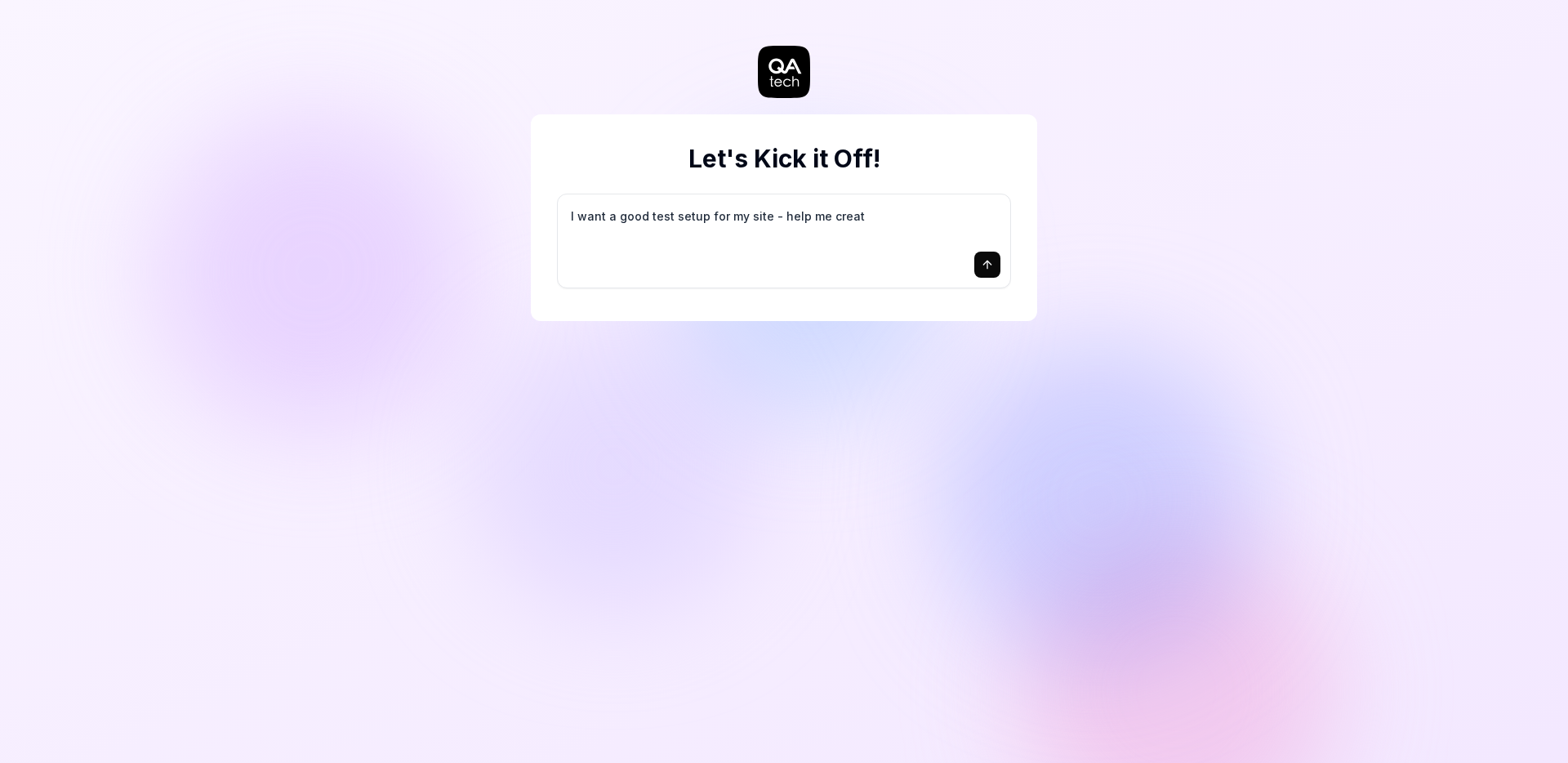
type textarea "I want a good test setup for my site - help me create"
type textarea "*"
type textarea "I want a good test setup for my site - help me create"
type textarea "*"
type textarea "I want a good test setup for my site - help me create t"
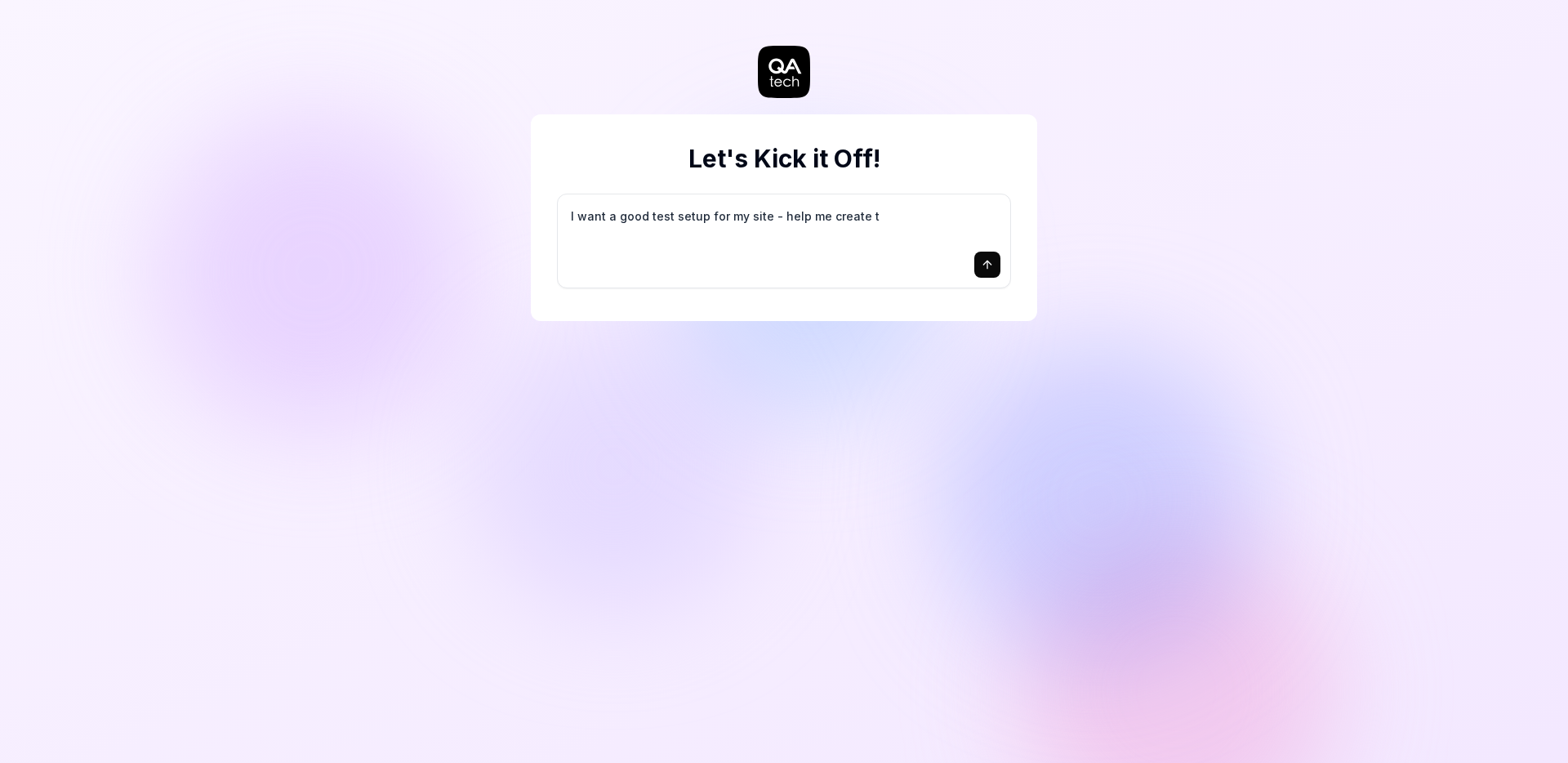
type textarea "*"
type textarea "I want a good test setup for my site - help me create th"
type textarea "*"
type textarea "I want a good test setup for my site - help me create the"
type textarea "*"
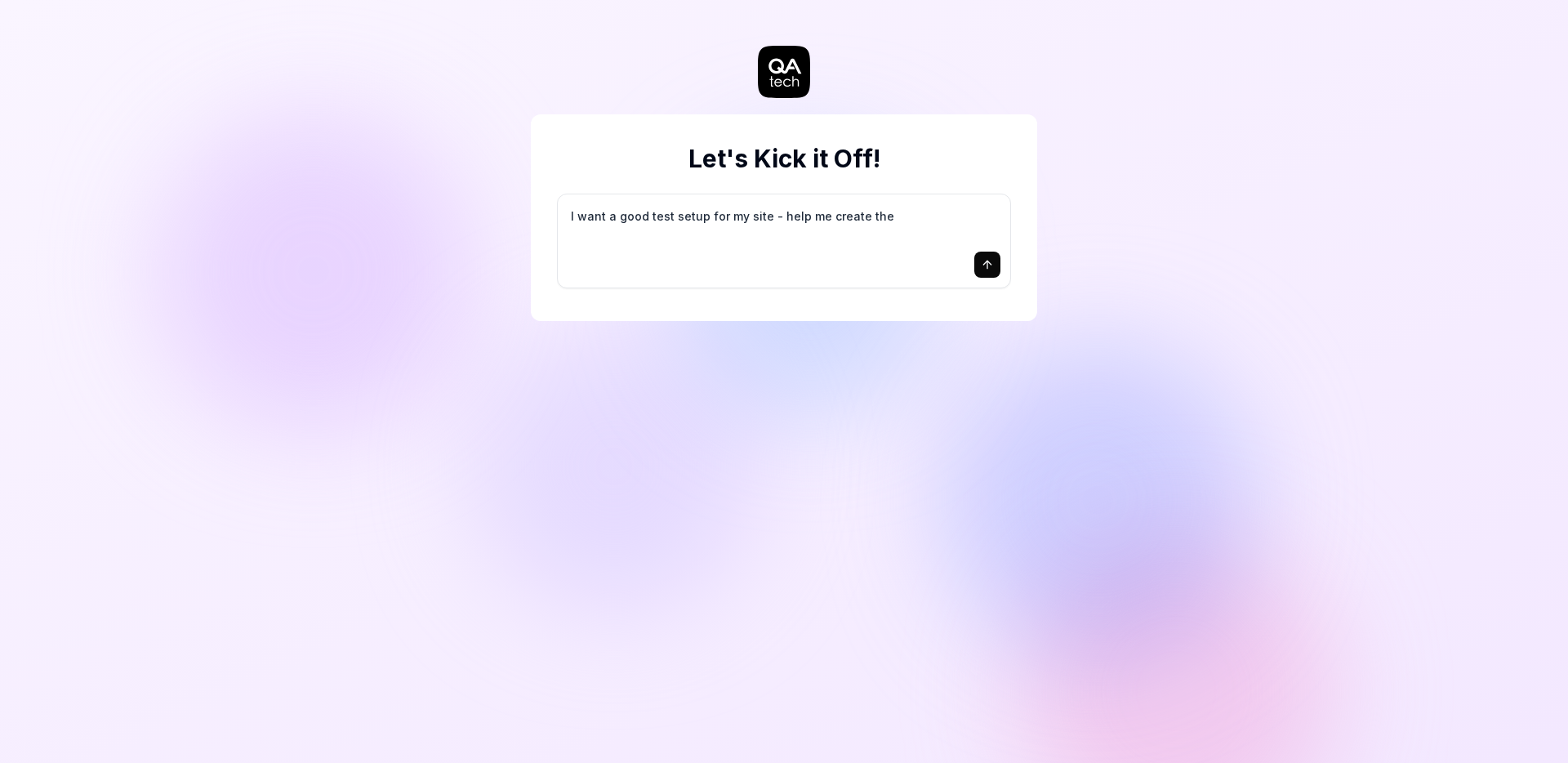
type textarea "I want a good test setup for my site - help me create the"
type textarea "*"
type textarea "I want a good test setup for my site - help me create the f"
type textarea "*"
type textarea "I want a good test setup for my site - help me create the fi"
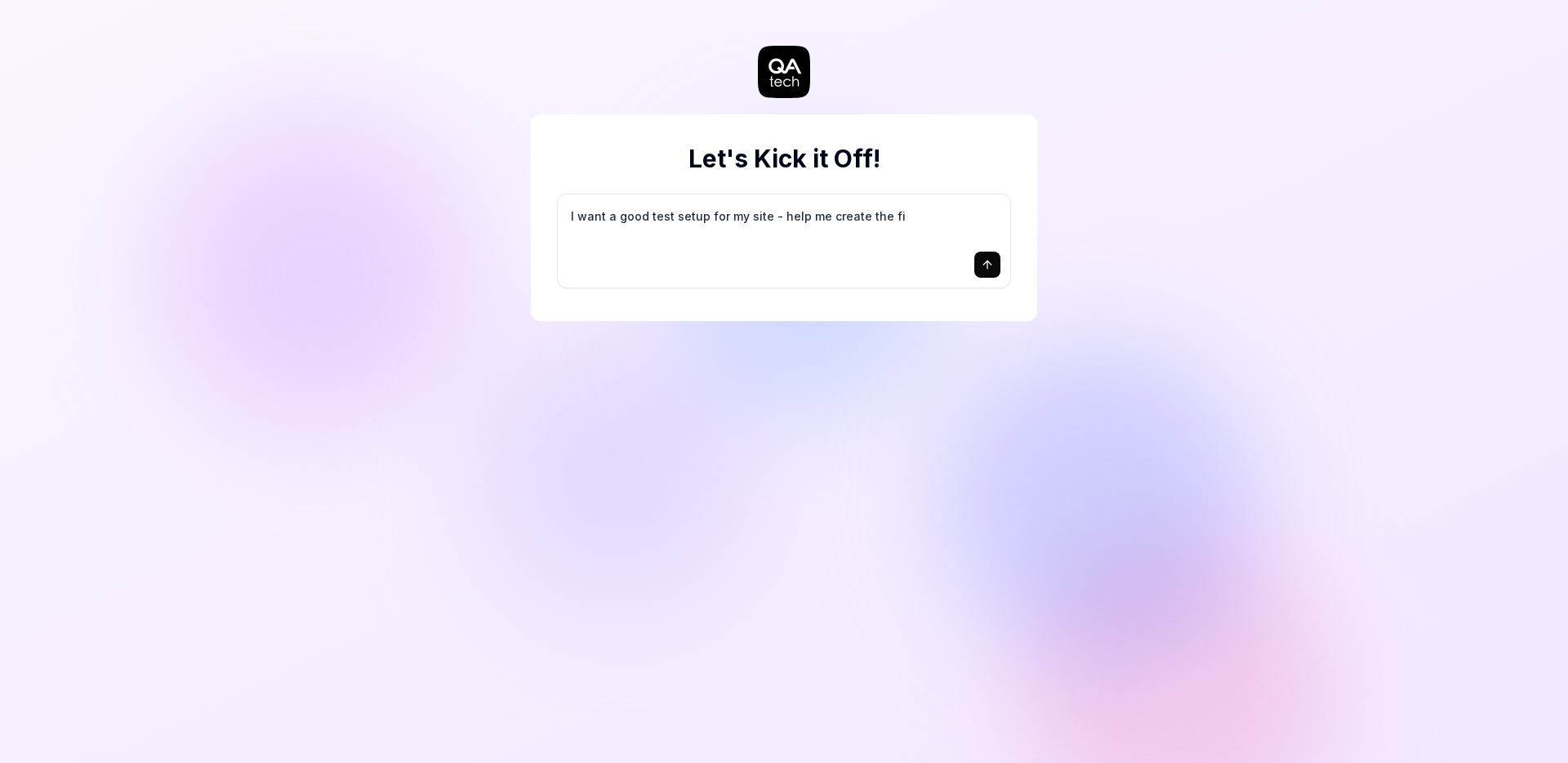
type textarea "*"
type textarea "I want a good test setup for my site - help me create the fir"
type textarea "*"
type textarea "I want a good test setup for my site - help me create the firs"
type textarea "*"
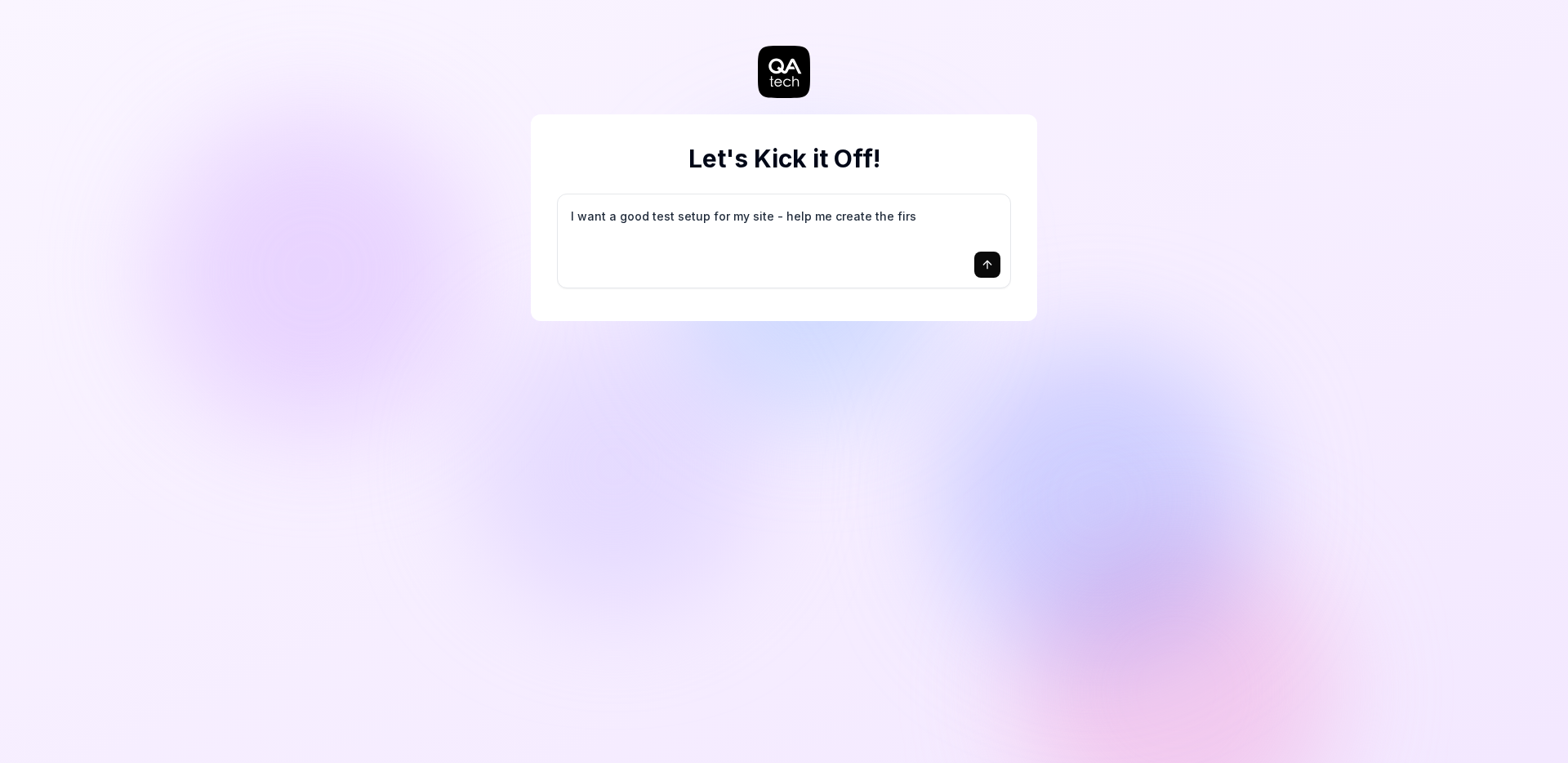
type textarea "I want a good test setup for my site - help me create the first"
type textarea "*"
type textarea "I want a good test setup for my site - help me create the first"
type textarea "*"
type textarea "I want a good test setup for my site - help me create the first 3"
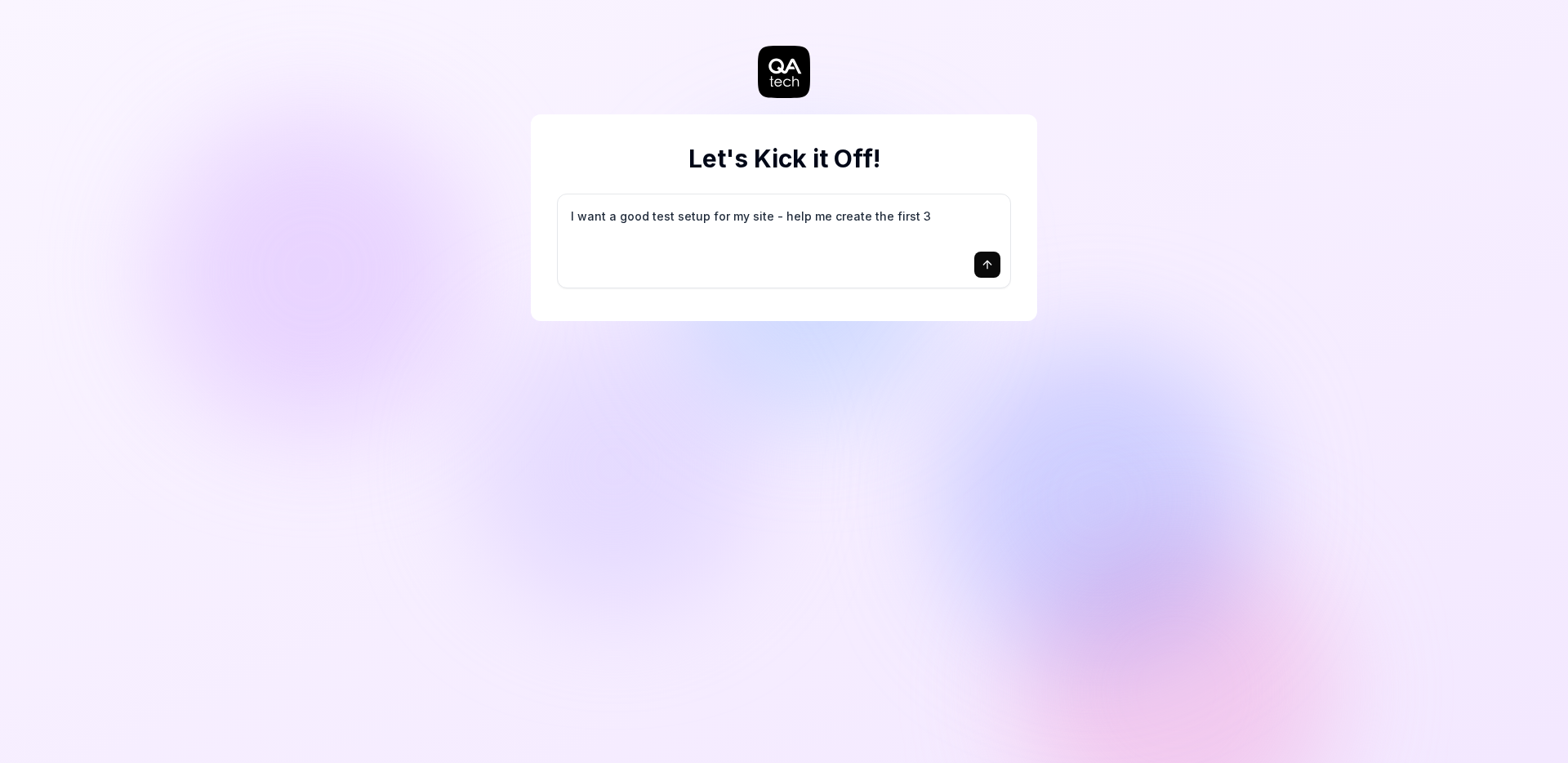
type textarea "*"
type textarea "I want a good test setup for my site - help me create the first 3-"
type textarea "*"
type textarea "I want a good test setup for my site - help me create the first 3-5"
type textarea "*"
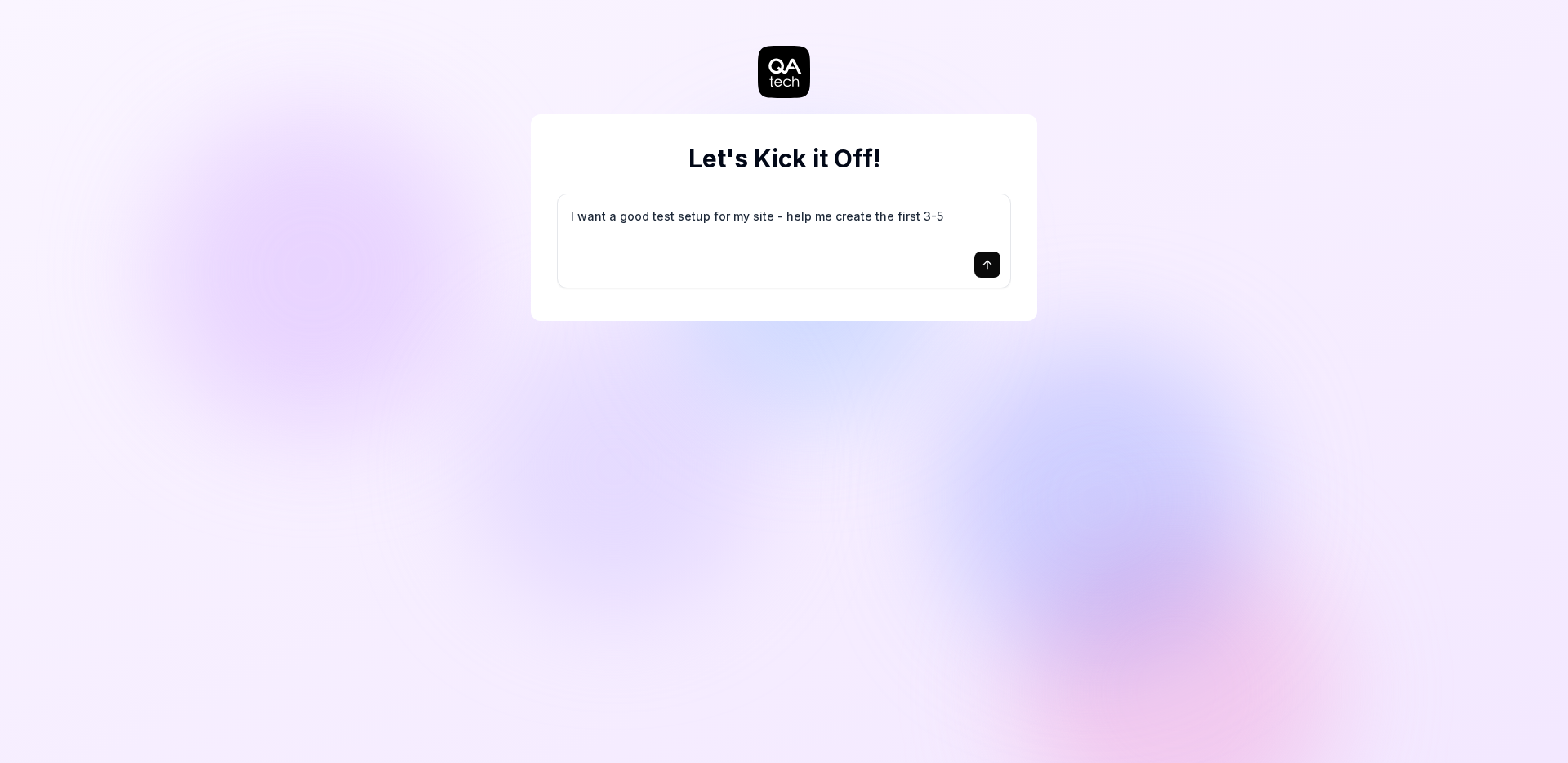
type textarea "I want a good test setup for my site - help me create the first 3-5"
type textarea "*"
type textarea "I want a good test setup for my site - help me create the first 3-5 t"
type textarea "*"
type textarea "I want a good test setup for my site - help me create the first 3-5 te"
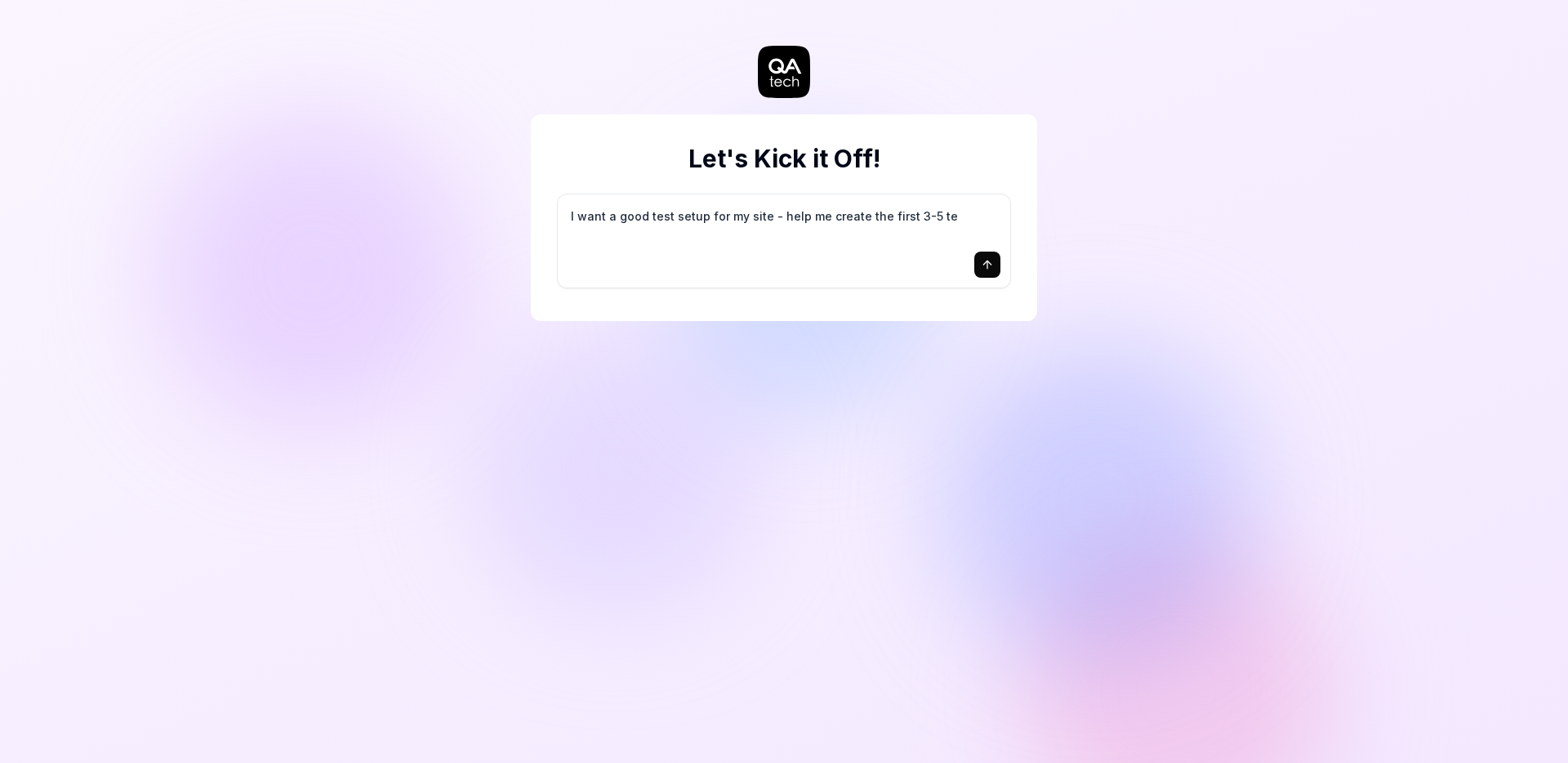
type textarea "*"
type textarea "I want a good test setup for my site - help me create the first 3-5 tes"
type textarea "*"
type textarea "I want a good test setup for my site - help me create the first 3-5 test"
type textarea "*"
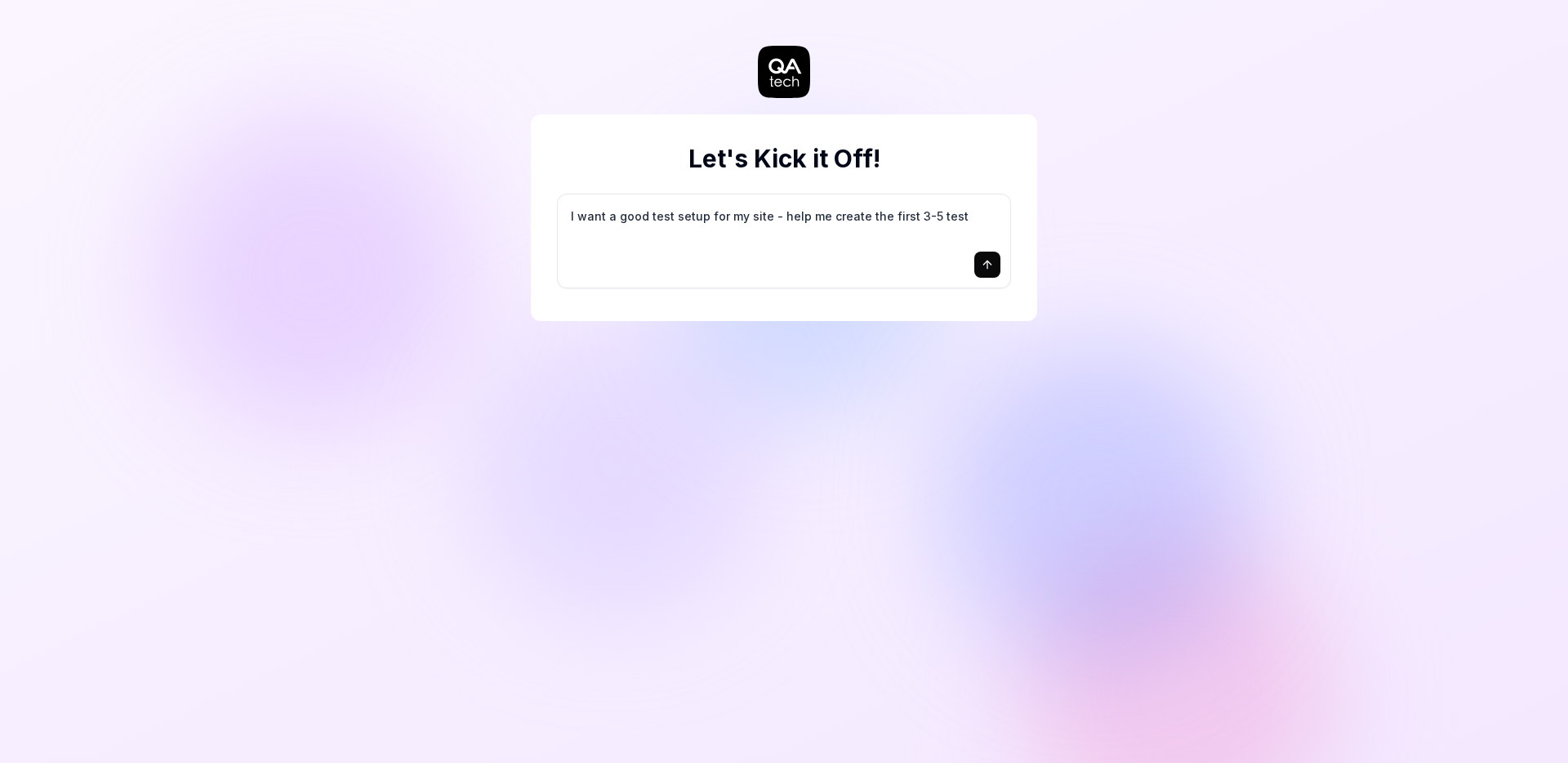
type textarea "I want a good test setup for my site - help me create the first 3-5 test"
type textarea "*"
type textarea "I want a good test setup for my site - help me create the first 3-5 test c"
type textarea "*"
type textarea "I want a good test setup for my site - help me create the first 3-5 test ca"
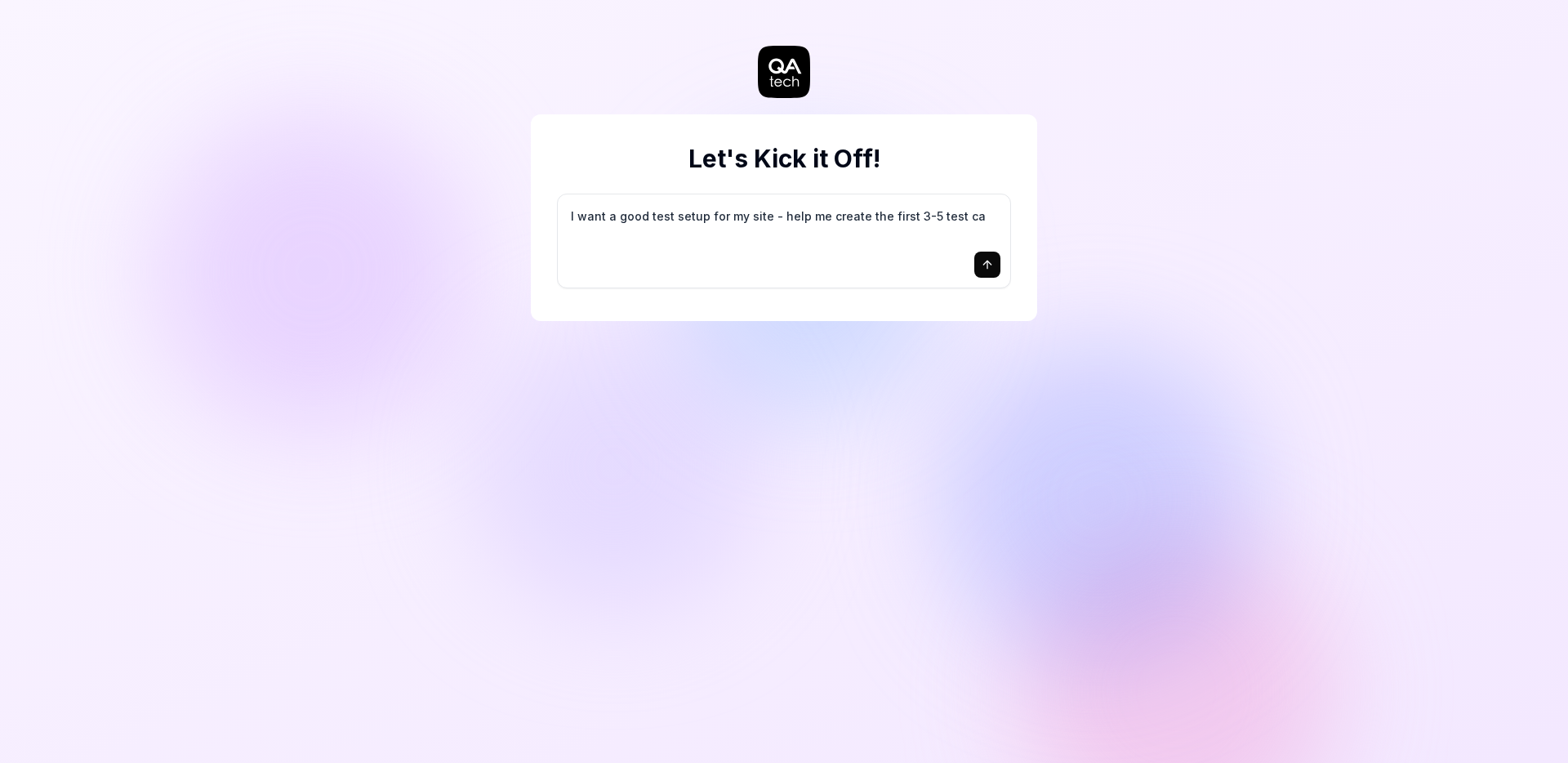
type textarea "*"
type textarea "I want a good test setup for my site - help me create the first 3-5 test cas"
type textarea "*"
type textarea "I want a good test setup for my site - help me create the first 3-5 test case"
type textarea "*"
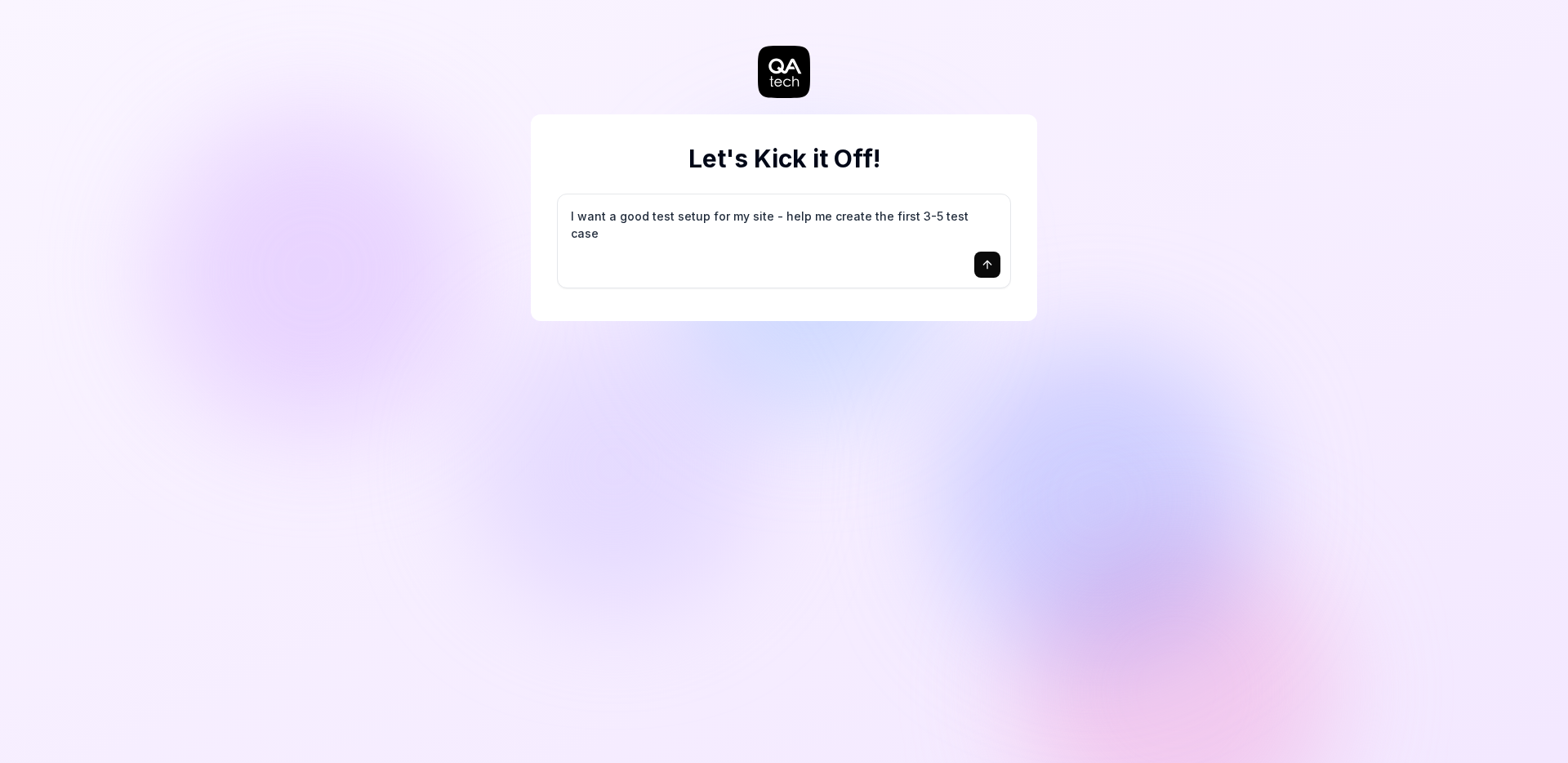
type textarea "I want a good test setup for my site - help me create the first 3-5 test cases"
click at [820, 239] on textarea "I want a good test setup for my site - help me create the first 3-5 test cases" at bounding box center [784, 224] width 432 height 41
click at [992, 269] on icon "submit" at bounding box center [987, 265] width 13 height 13
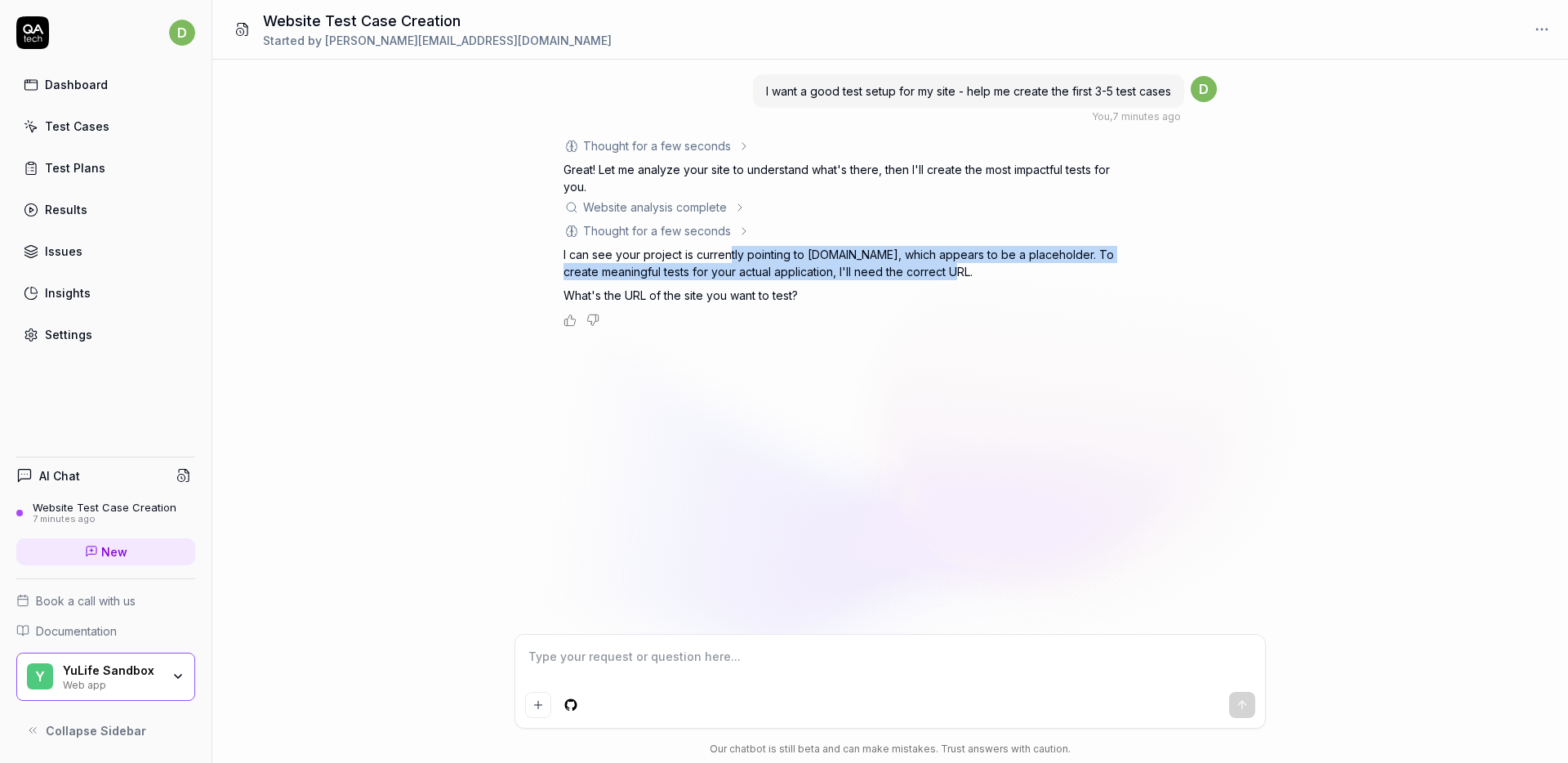
drag, startPoint x: 728, startPoint y: 252, endPoint x: 978, endPoint y: 276, distance: 251.1
click at [980, 277] on p "I can see your project is currently pointing to google.com, which appears to be…" at bounding box center [849, 262] width 572 height 34
click at [978, 276] on p "I can see your project is currently pointing to google.com, which appears to be…" at bounding box center [849, 262] width 572 height 34
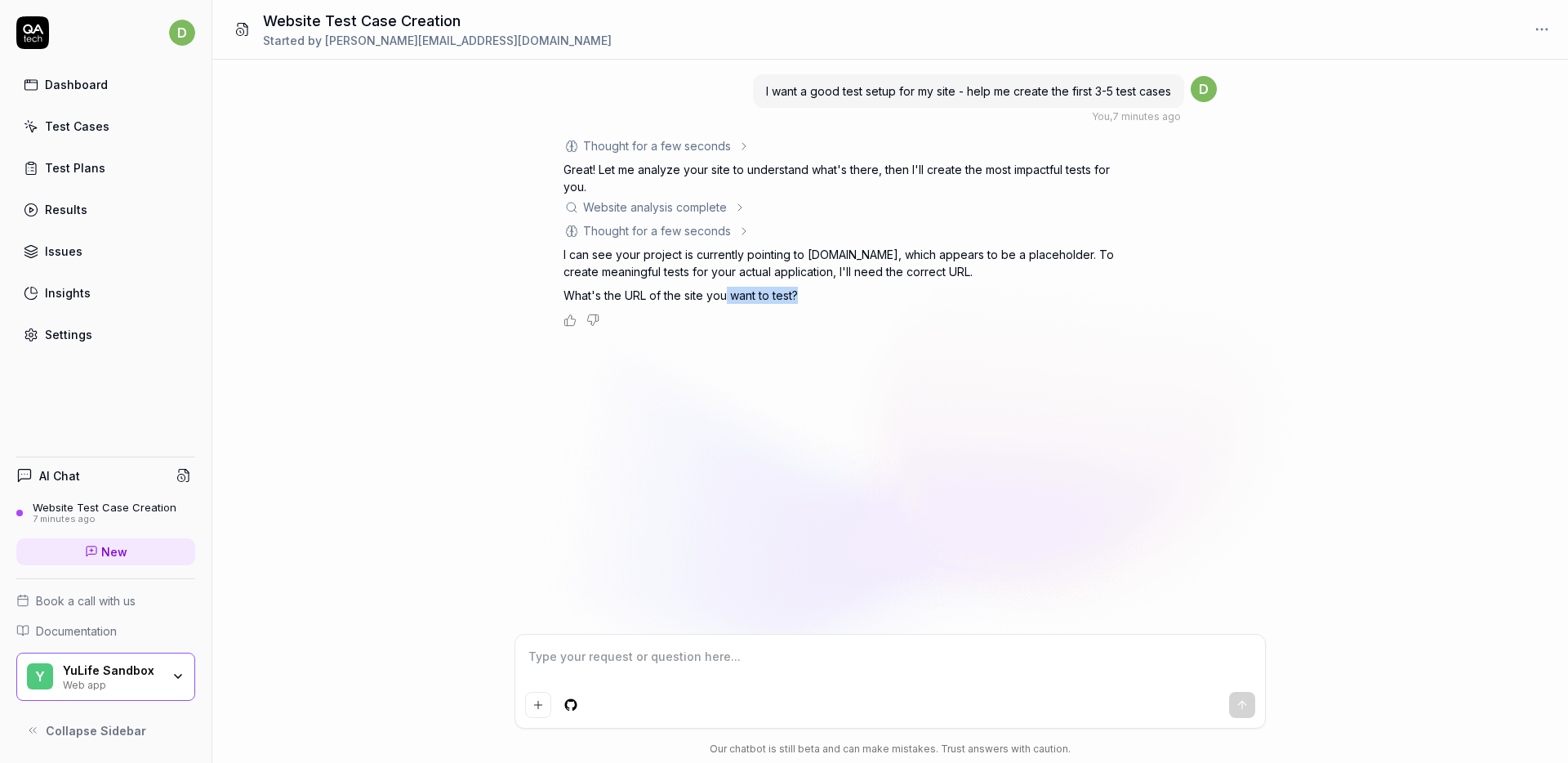
drag, startPoint x: 725, startPoint y: 296, endPoint x: 891, endPoint y: 299, distance: 166.0
click at [891, 299] on p "What's the URL of the site you want to test?" at bounding box center [849, 295] width 572 height 17
click at [634, 669] on textarea at bounding box center [890, 664] width 730 height 41
type textarea "*"
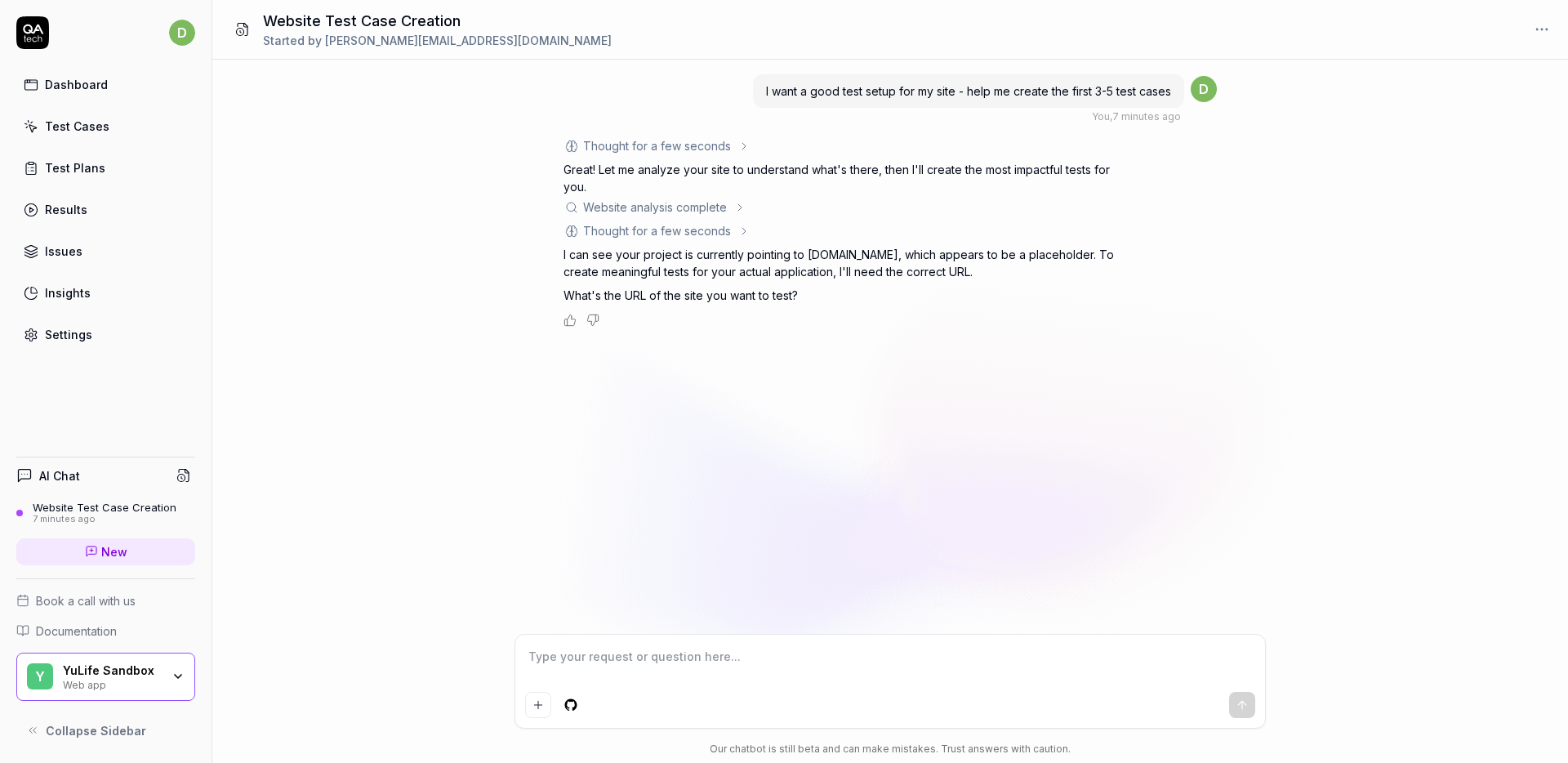
type textarea "y"
type textarea "*"
type textarea "yu"
type textarea "*"
type textarea "yul"
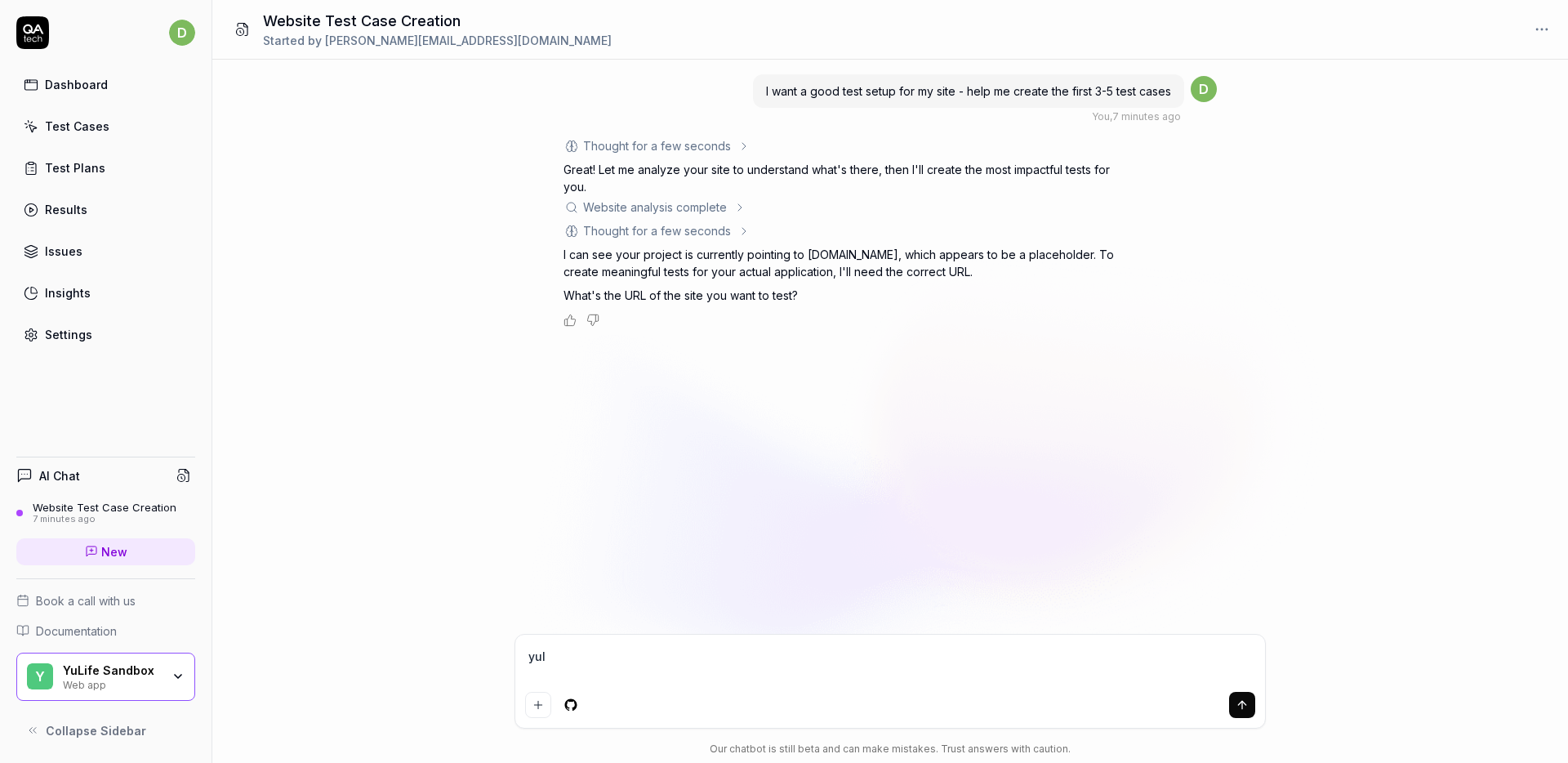
type textarea "*"
type textarea "yuli"
type textarea "*"
type textarea "yulif"
type textarea "*"
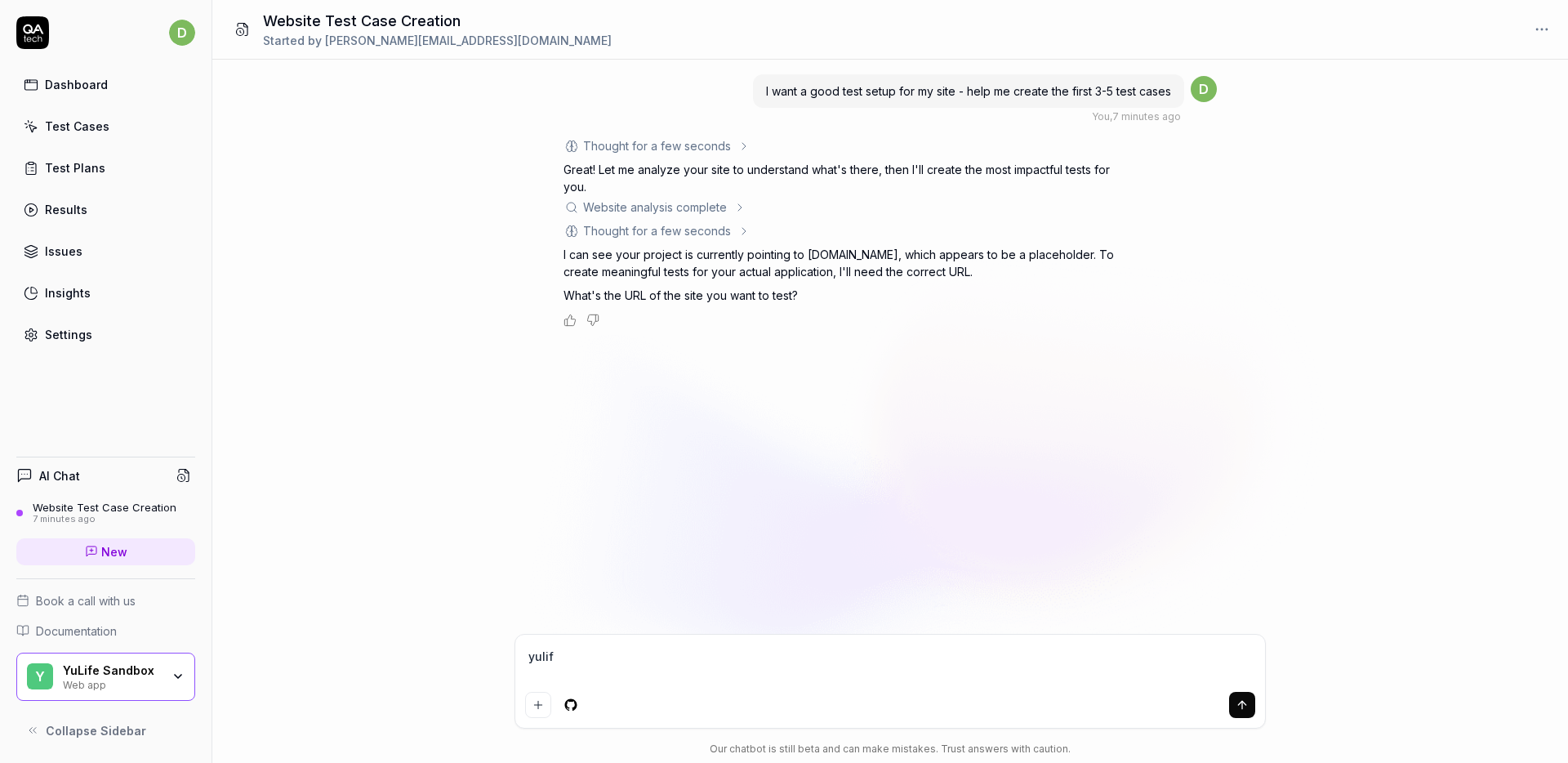
type textarea "yulife"
type textarea "*"
type textarea "yulife."
type textarea "*"
type textarea "yulife.c"
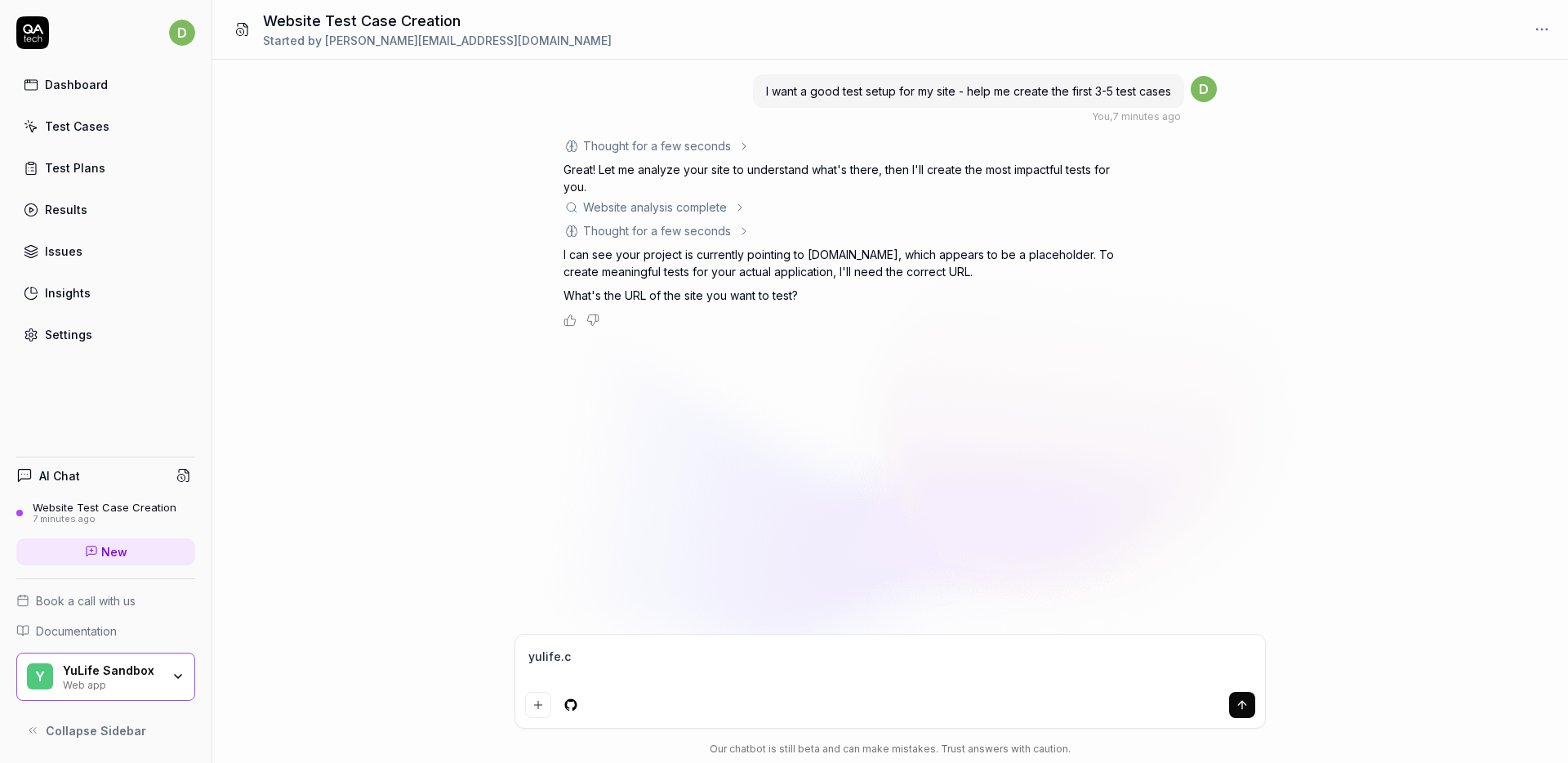
type textarea "*"
type textarea "yulife.co"
type textarea "*"
type textarea "yulife.com"
type textarea "*"
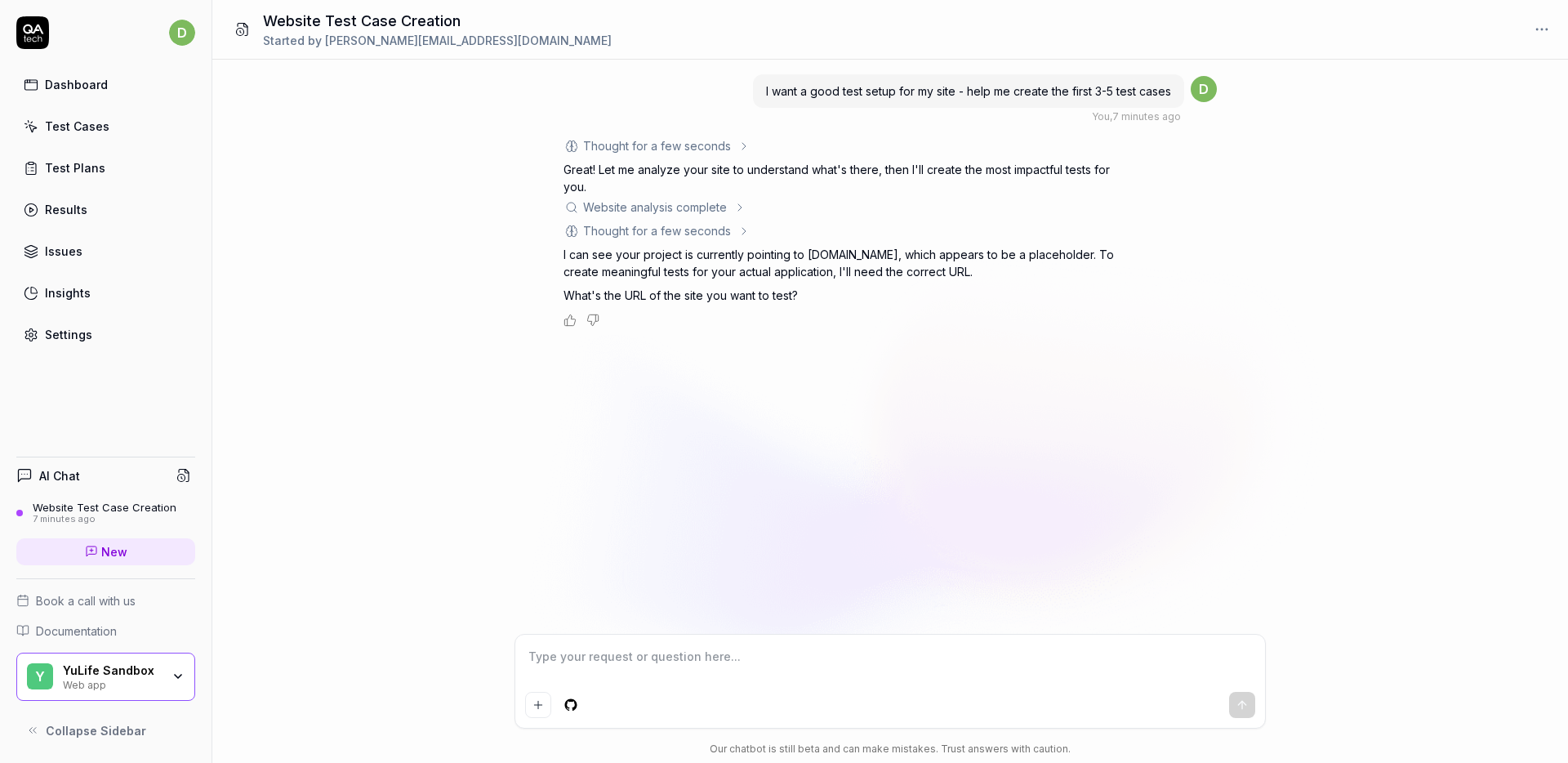
click at [690, 413] on div "I want a good test setup for my site - help me create the first 3-5 test cases …" at bounding box center [890, 347] width 1356 height 575
click at [697, 663] on textarea at bounding box center [890, 664] width 730 height 41
paste textarea "https://website.uat.yulife.engineering/"
type textarea "*"
type textarea "https://website.uat.yulife.engineering/"
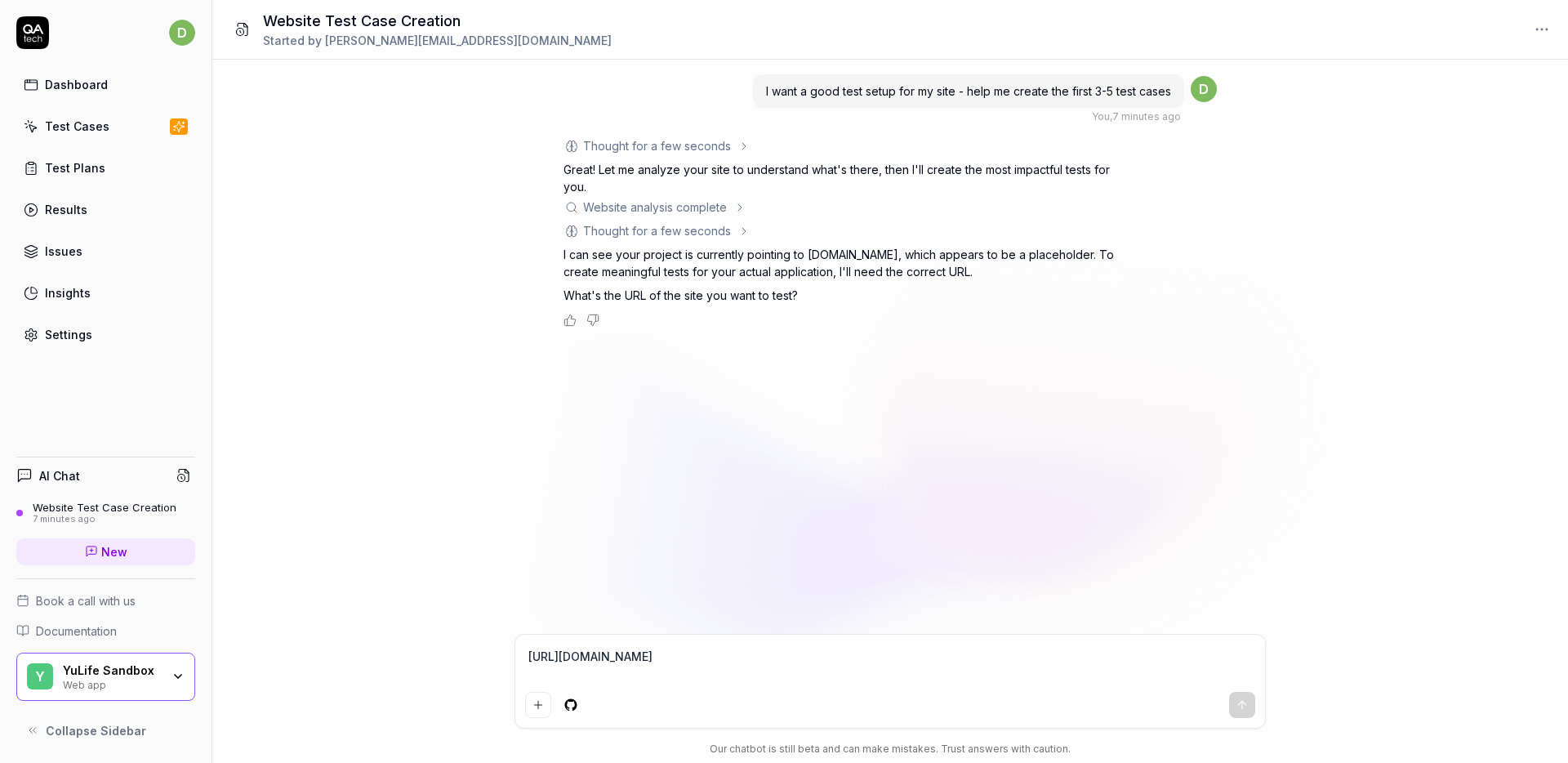
type textarea "*"
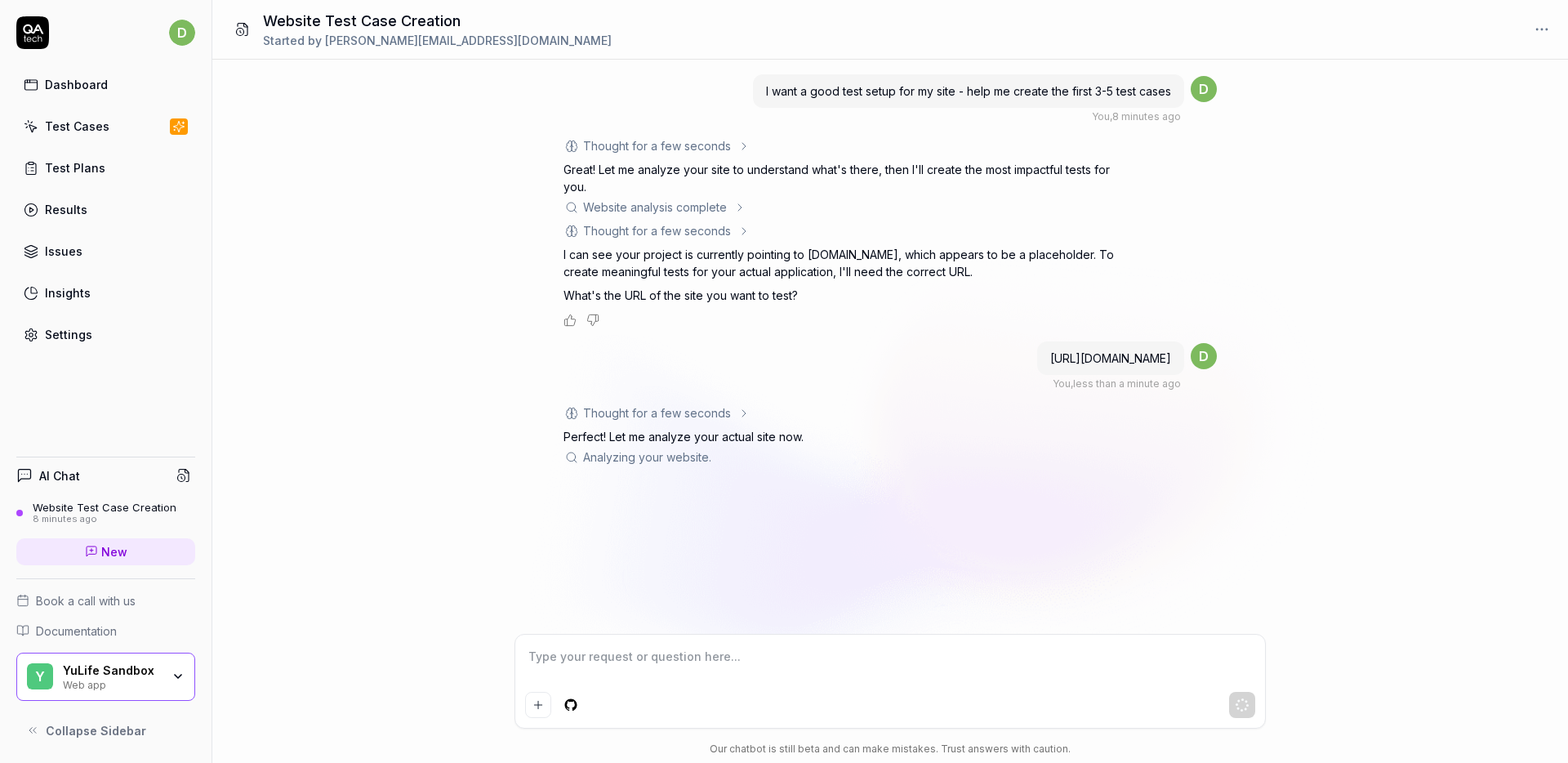
click at [107, 164] on link "Test Plans" at bounding box center [105, 168] width 178 height 32
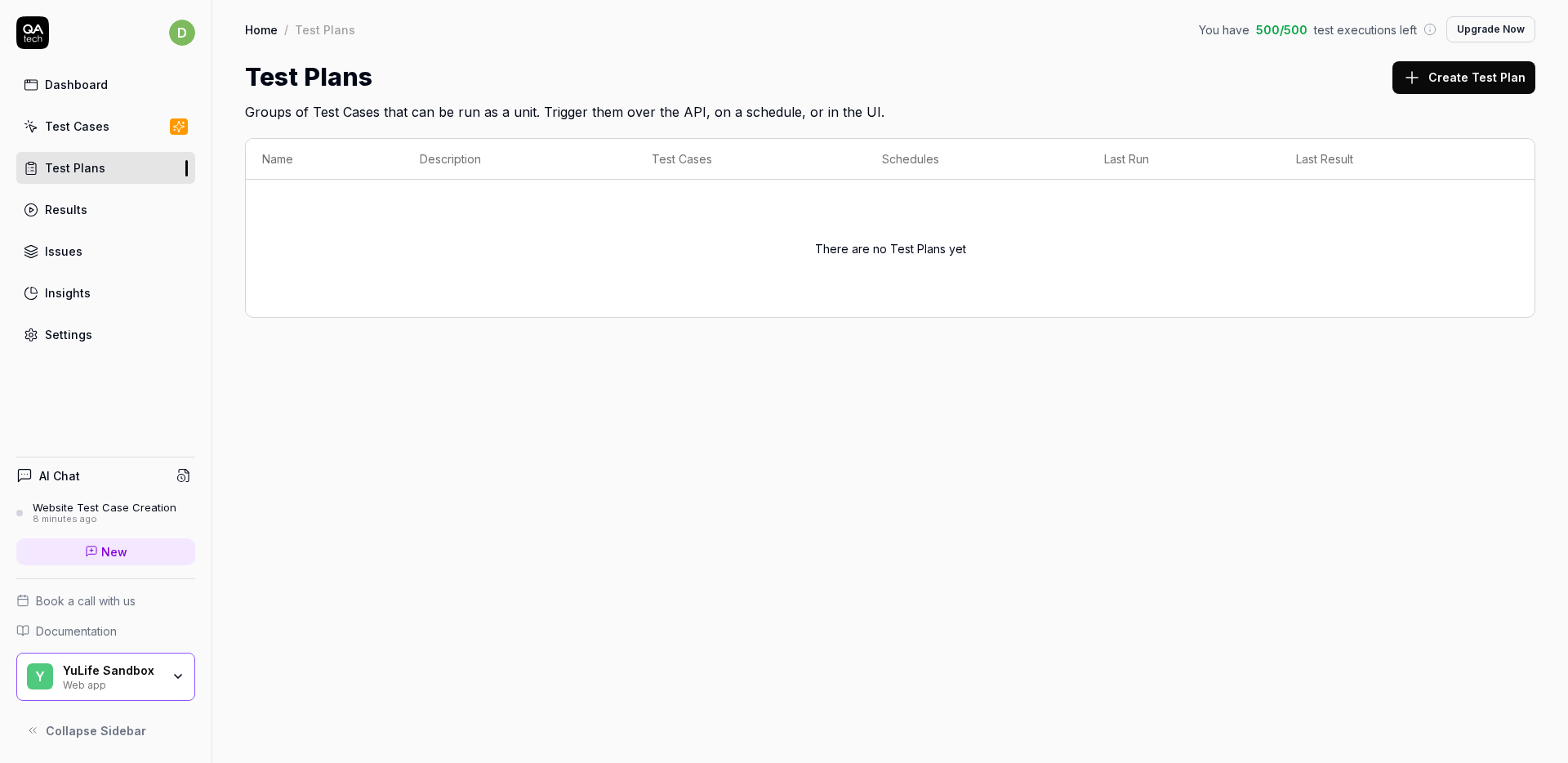
click at [107, 135] on link "Test Cases" at bounding box center [105, 126] width 178 height 32
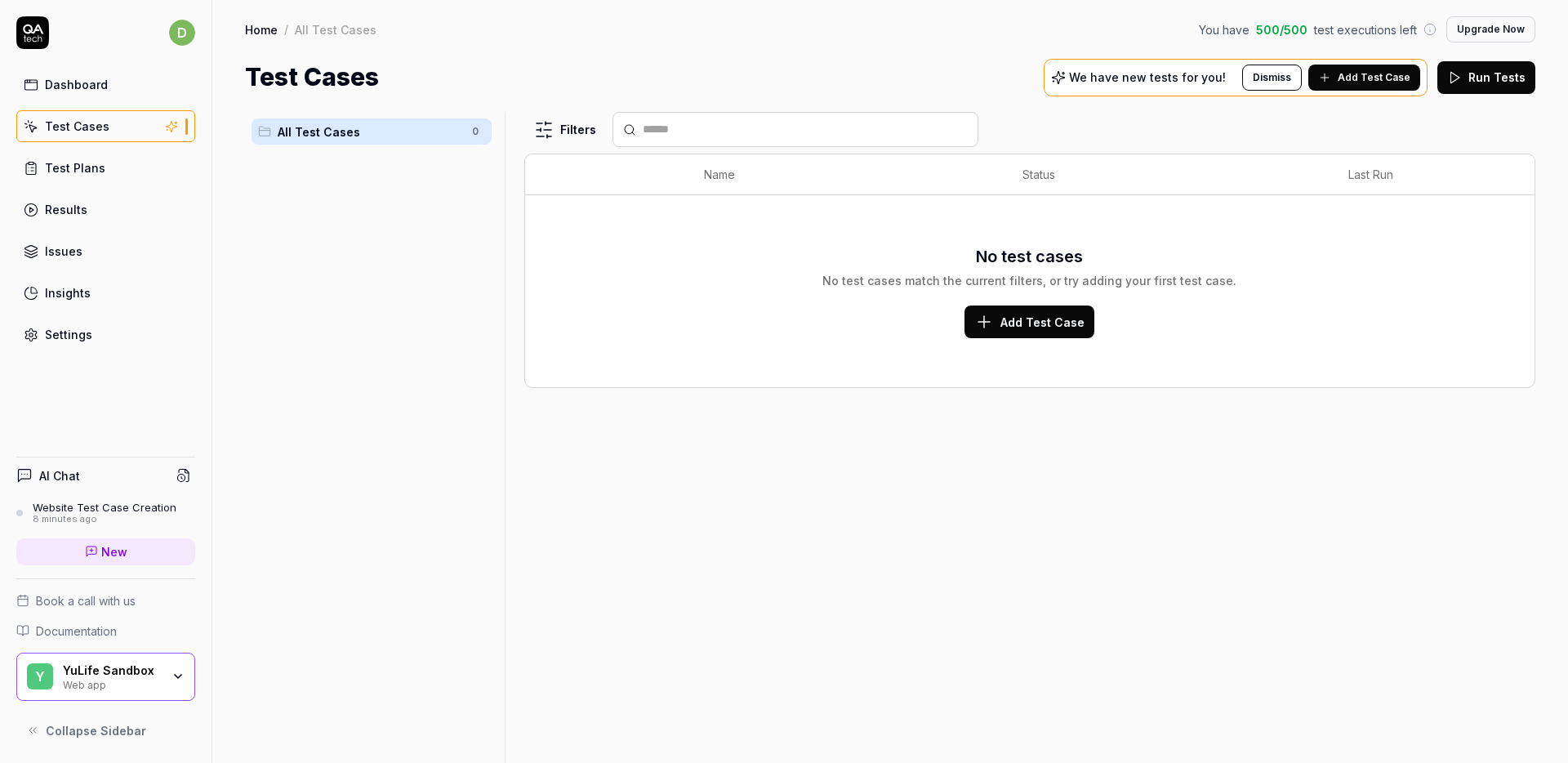
click at [115, 90] on link "Dashboard" at bounding box center [105, 85] width 178 height 32
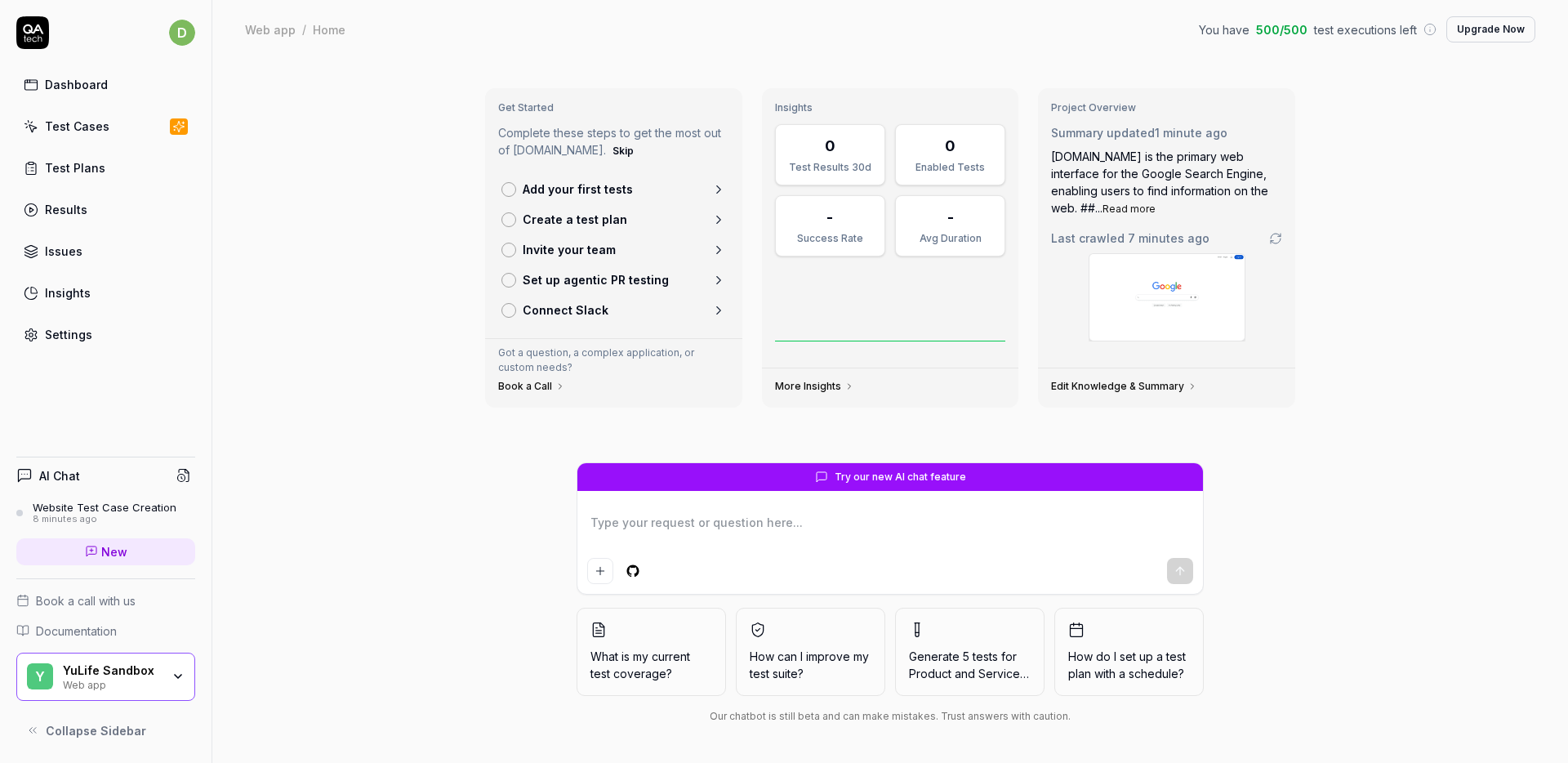
click at [95, 126] on div "Test Cases" at bounding box center [77, 126] width 65 height 17
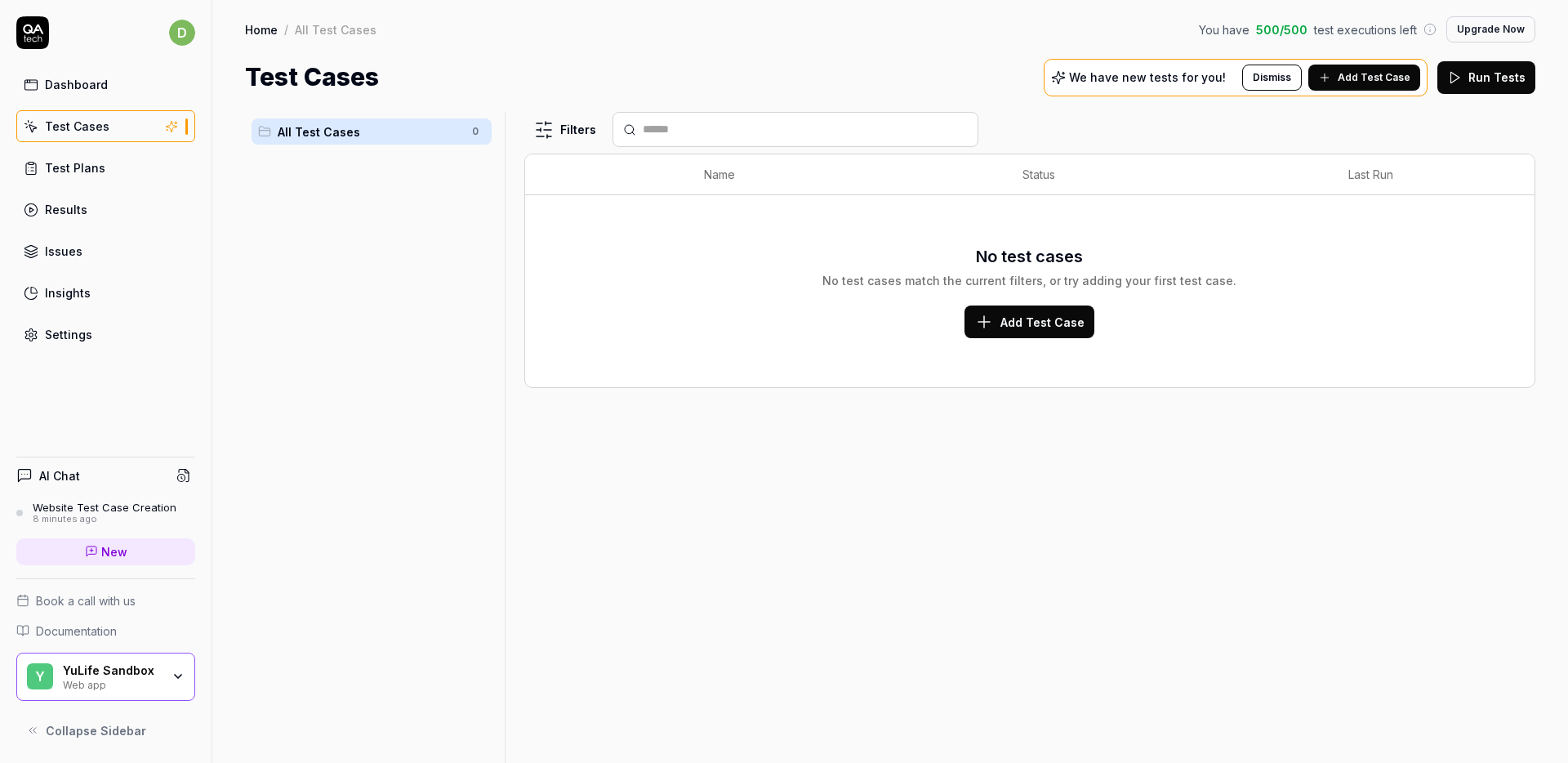
click at [93, 162] on div "Test Plans" at bounding box center [75, 168] width 61 height 17
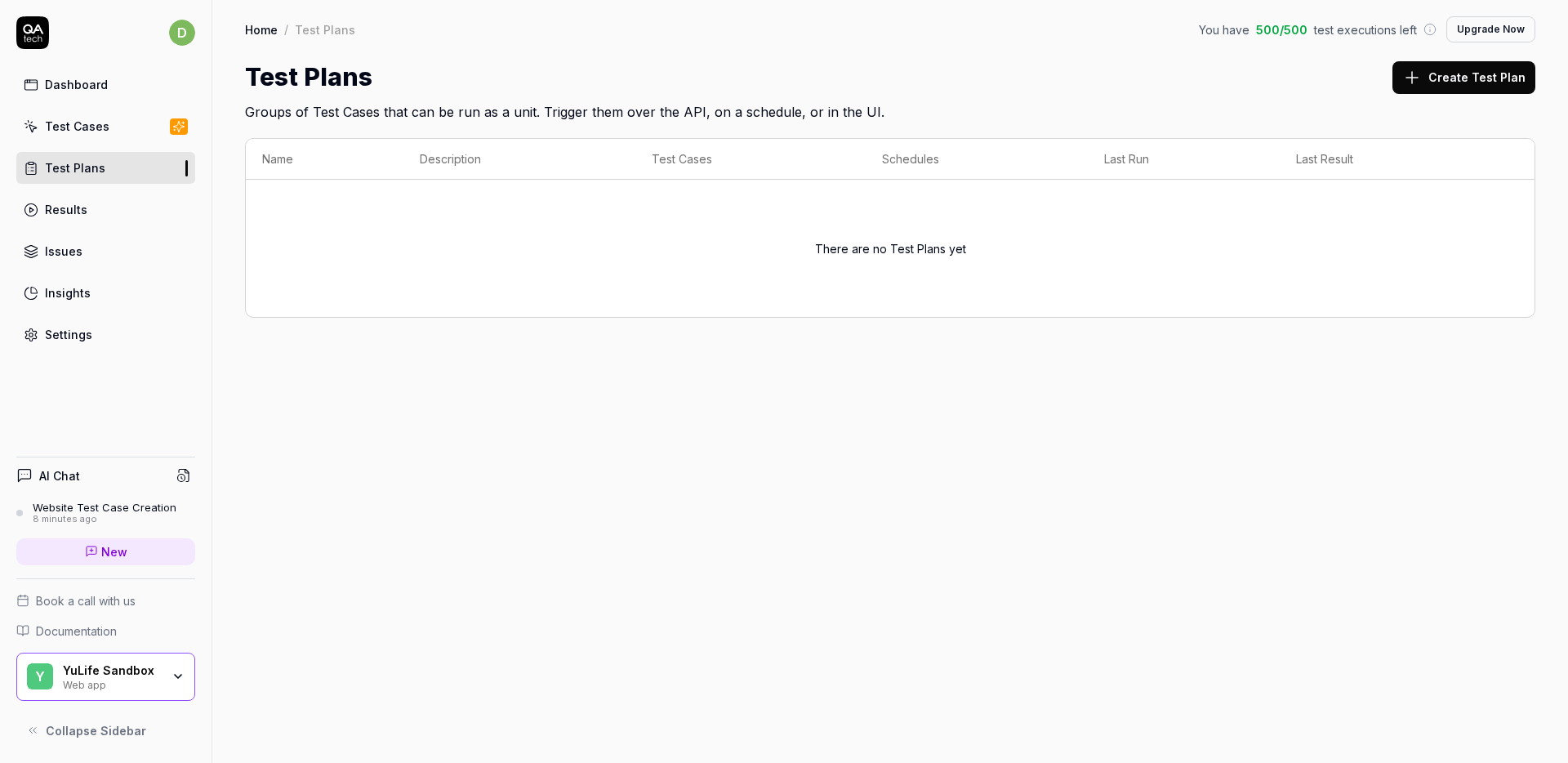
click at [98, 81] on div "Dashboard" at bounding box center [76, 84] width 63 height 17
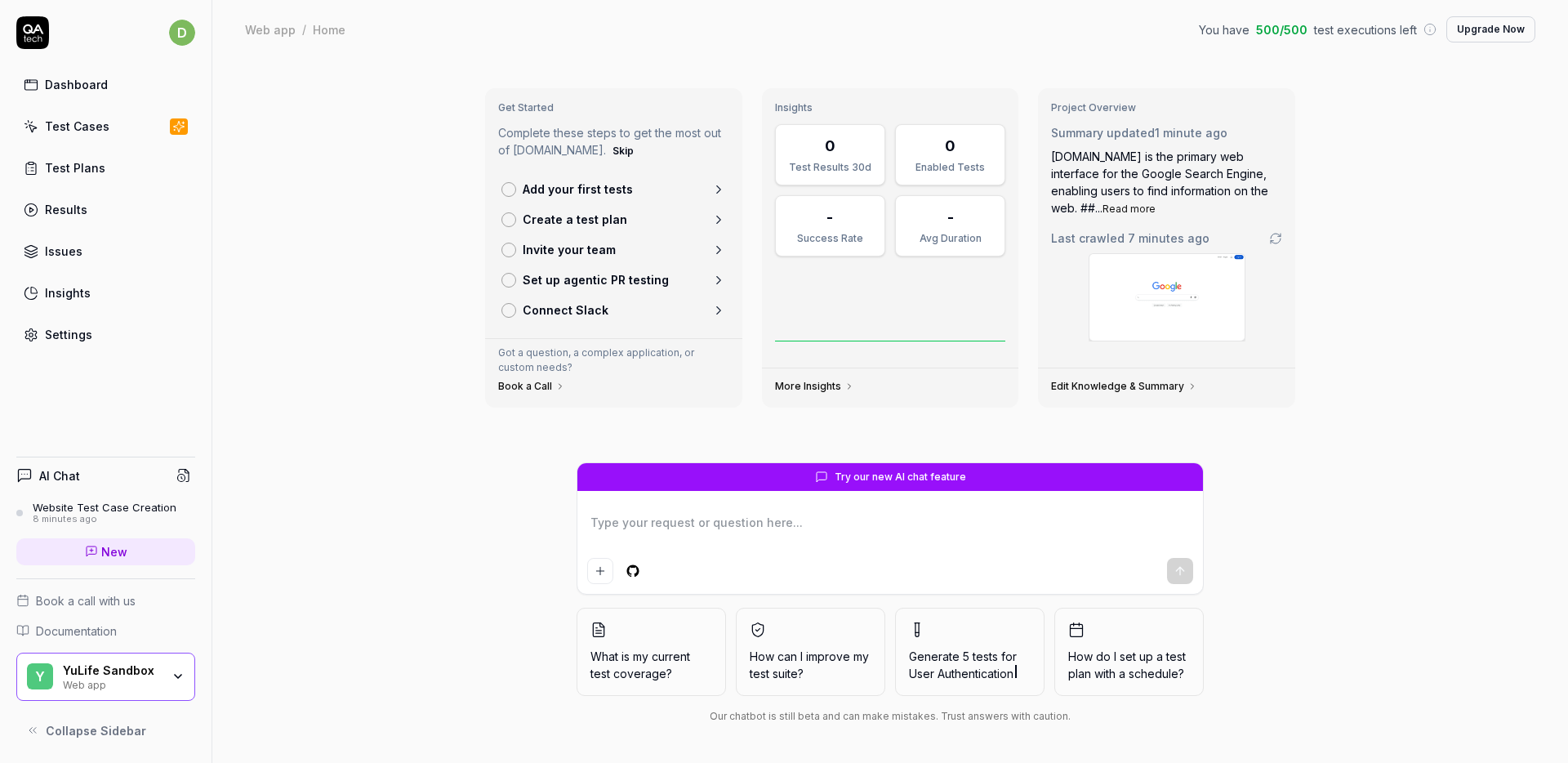
click at [92, 468] on div "AI Chat" at bounding box center [105, 476] width 178 height 24
click at [57, 474] on h4 "AI Chat" at bounding box center [59, 476] width 41 height 17
click at [81, 514] on div "8 minutes ago" at bounding box center [104, 520] width 144 height 12
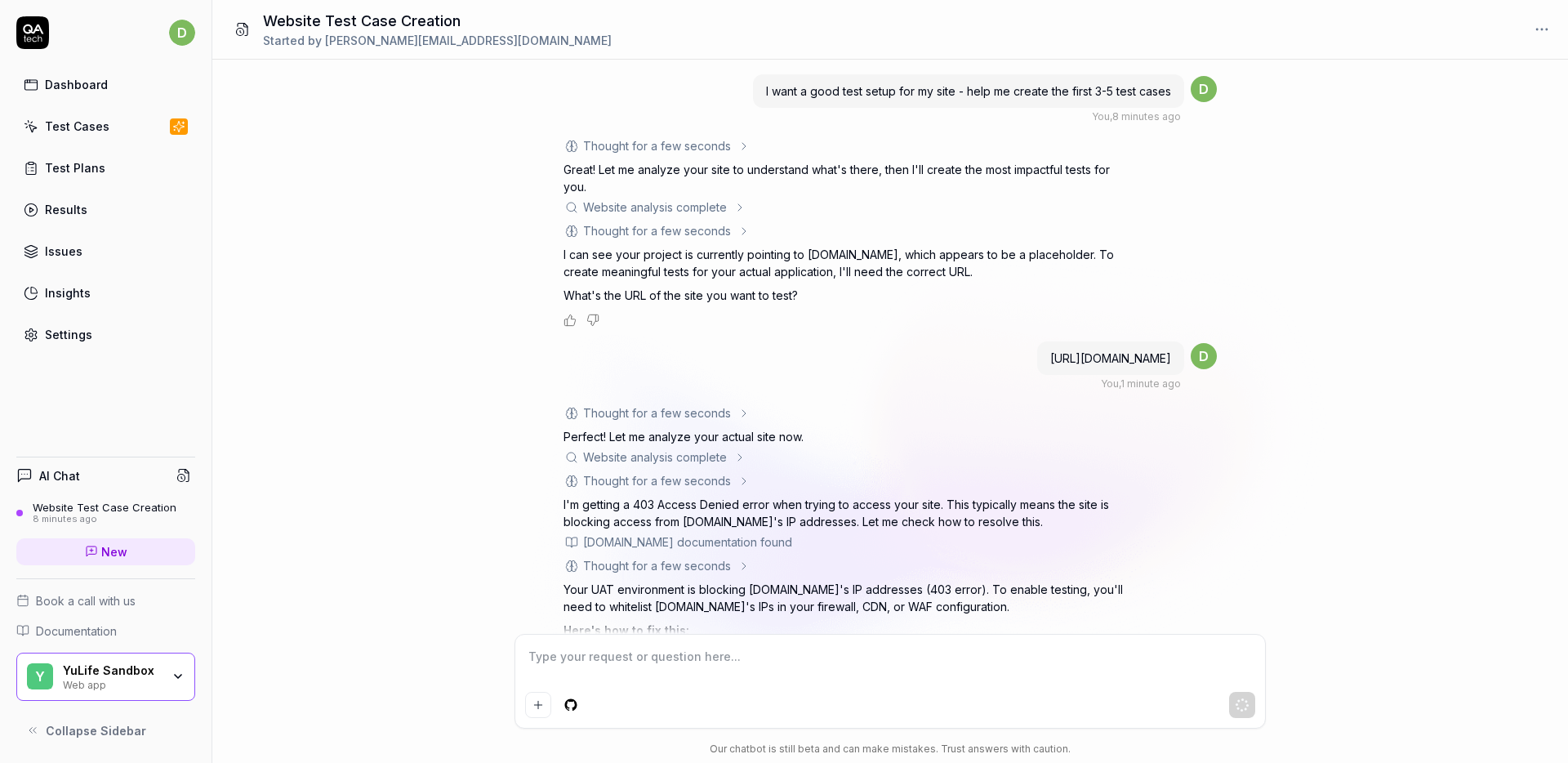
type textarea "*"
